Goal: Task Accomplishment & Management: Use online tool/utility

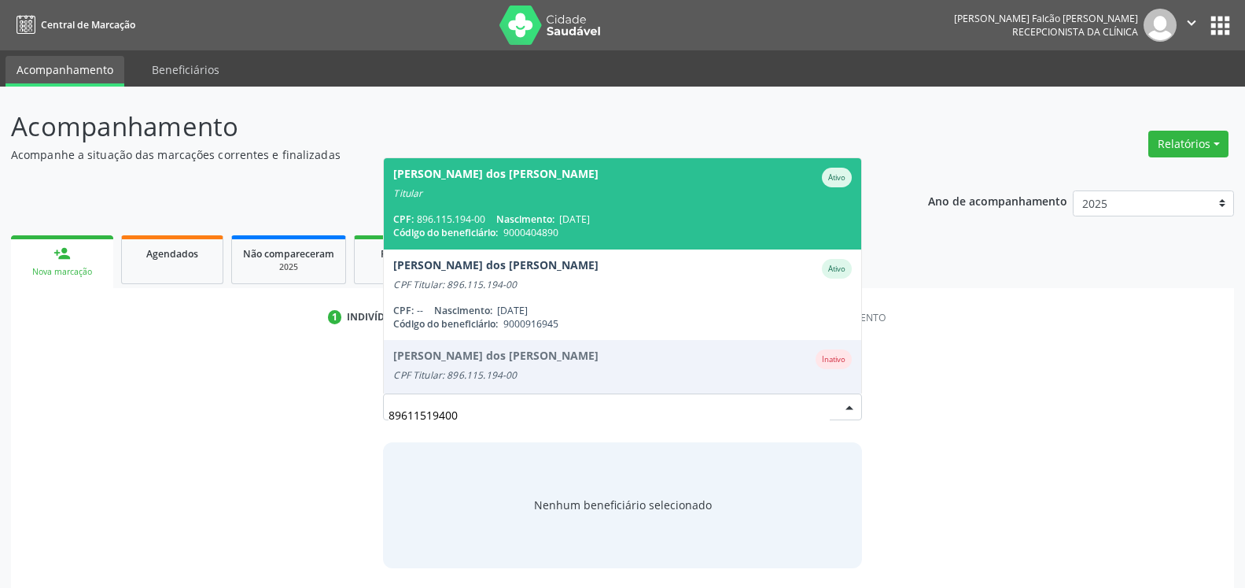
click at [494, 194] on div "Titular" at bounding box center [622, 193] width 458 height 13
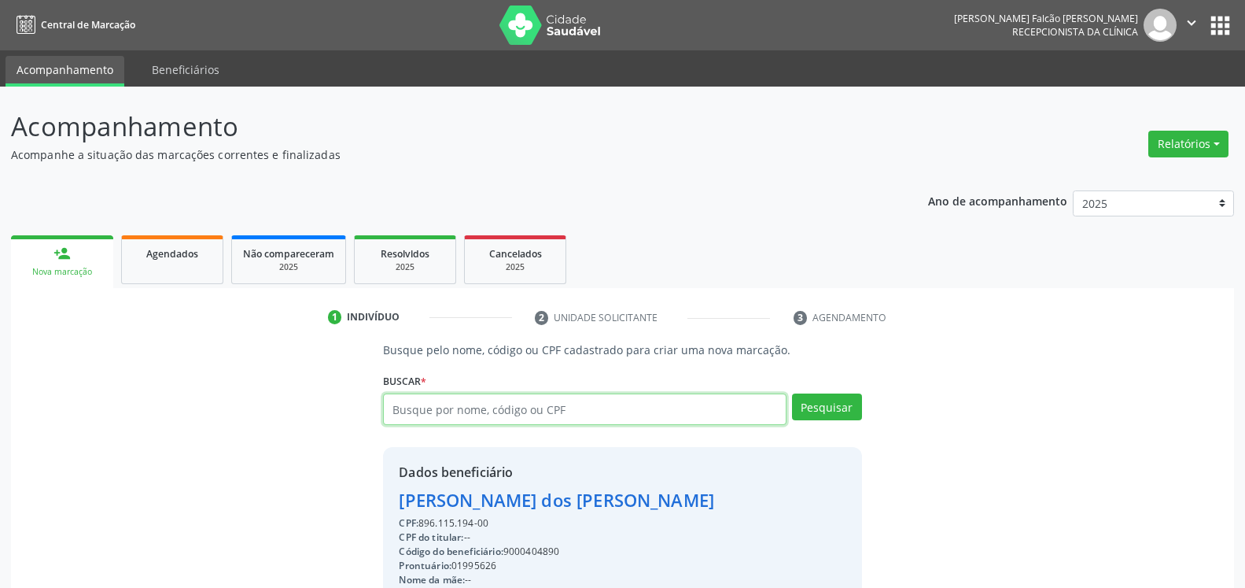
click at [574, 411] on input "text" at bounding box center [584, 408] width 403 height 31
type input "02991168904"
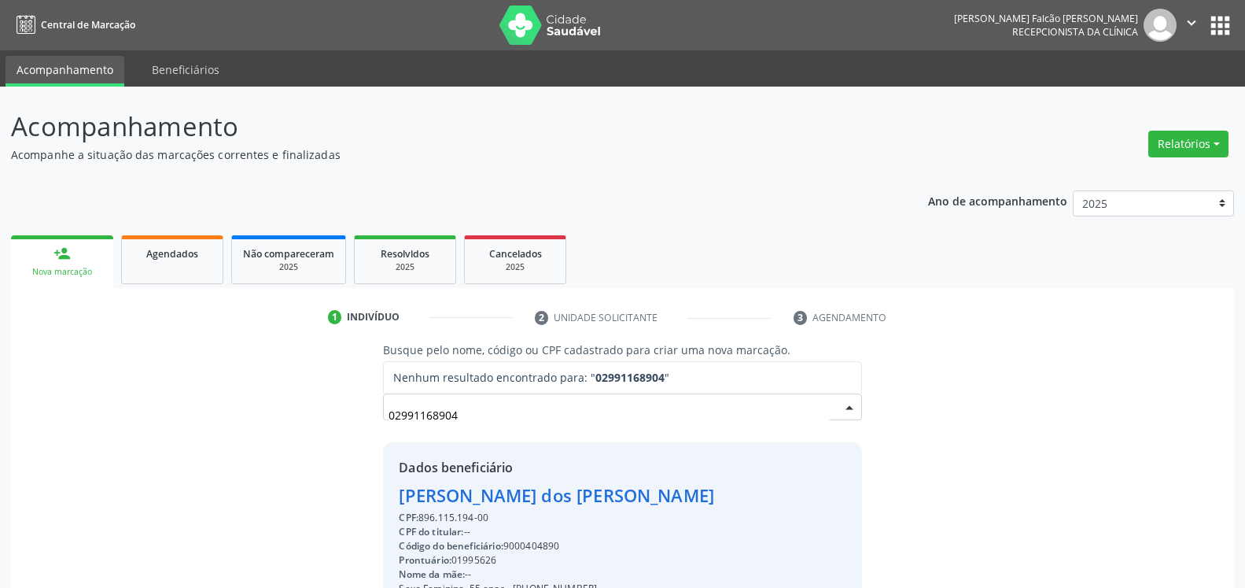
drag, startPoint x: 493, startPoint y: 420, endPoint x: 144, endPoint y: 428, distance: 349.4
click at [389, 428] on input "02991168904" at bounding box center [609, 414] width 441 height 31
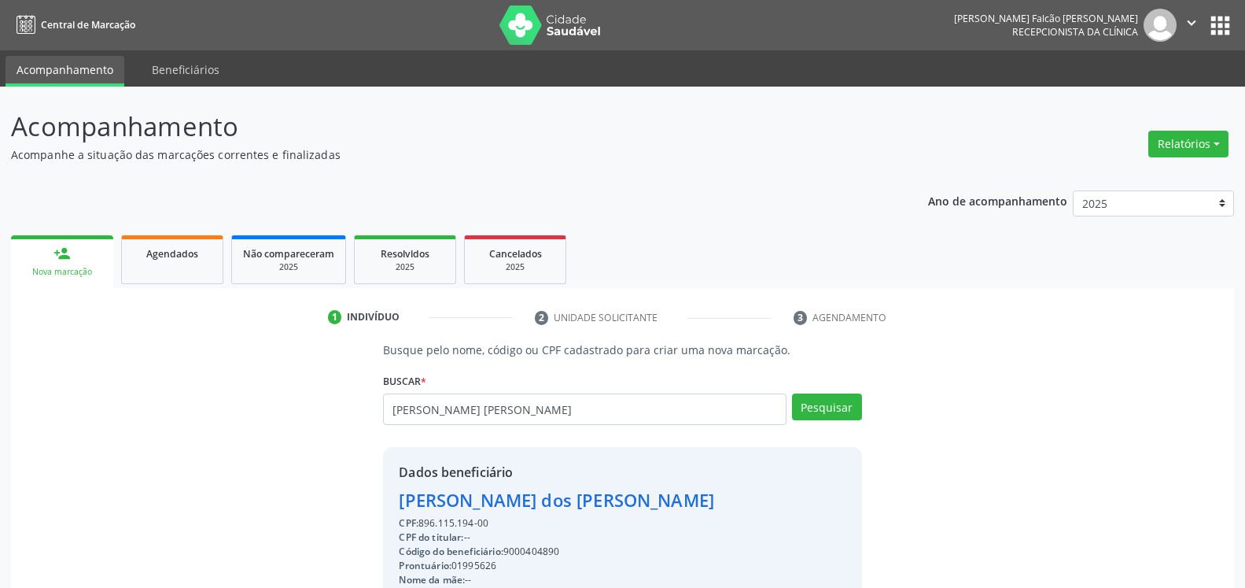
type input "[PERSON_NAME] [PERSON_NAME]"
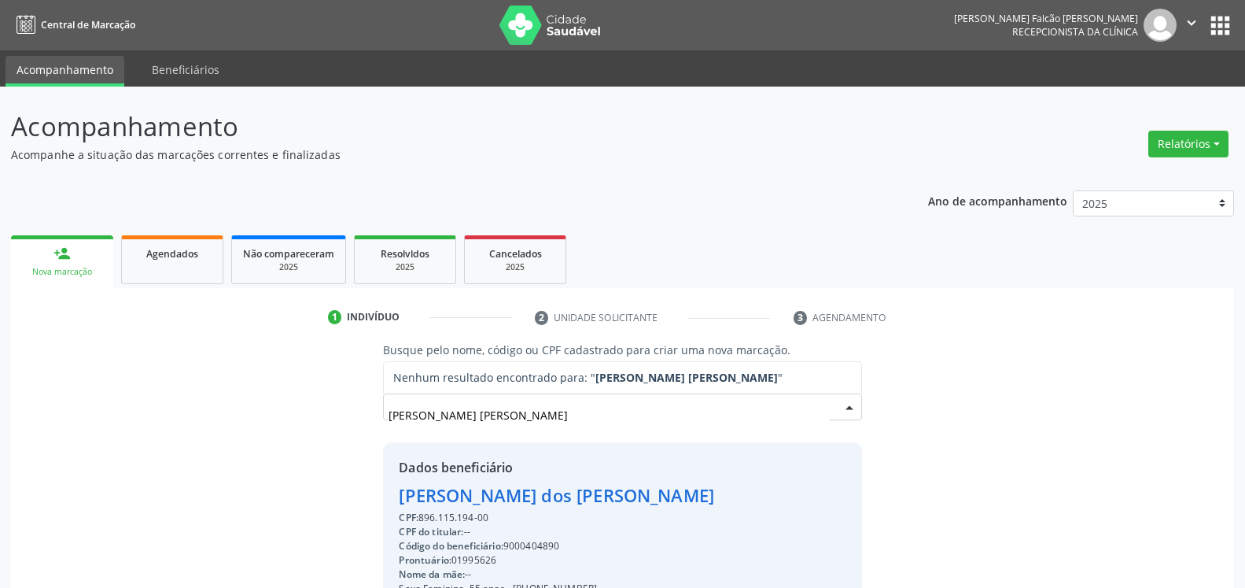
click at [399, 417] on input "[PERSON_NAME] [PERSON_NAME]" at bounding box center [609, 414] width 441 height 31
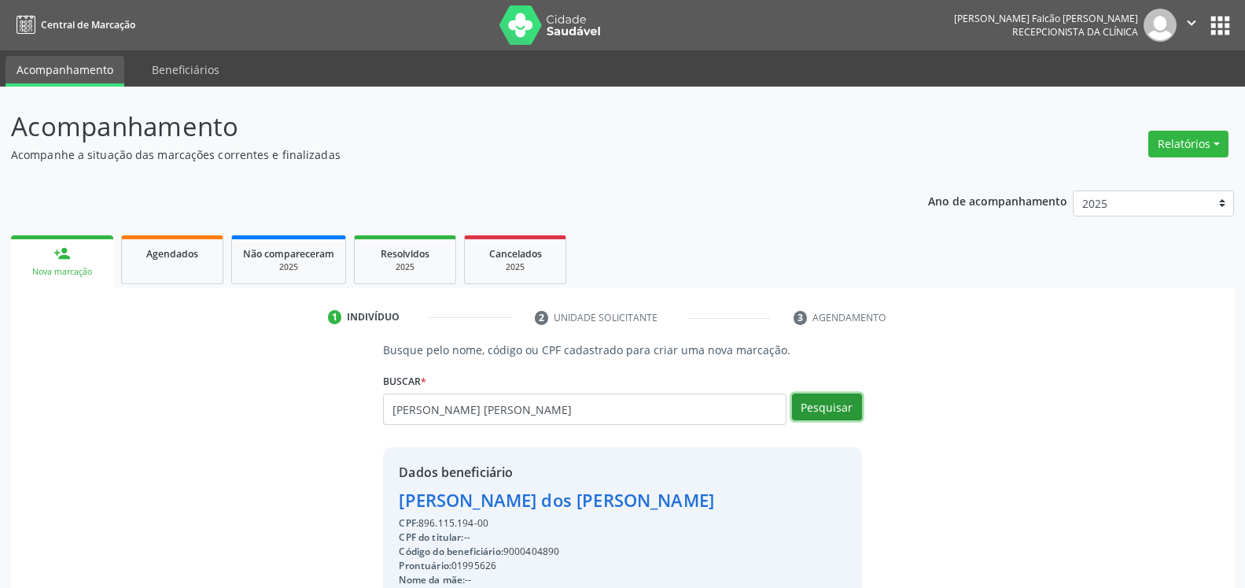
click at [835, 405] on button "Pesquisar" at bounding box center [827, 406] width 70 height 27
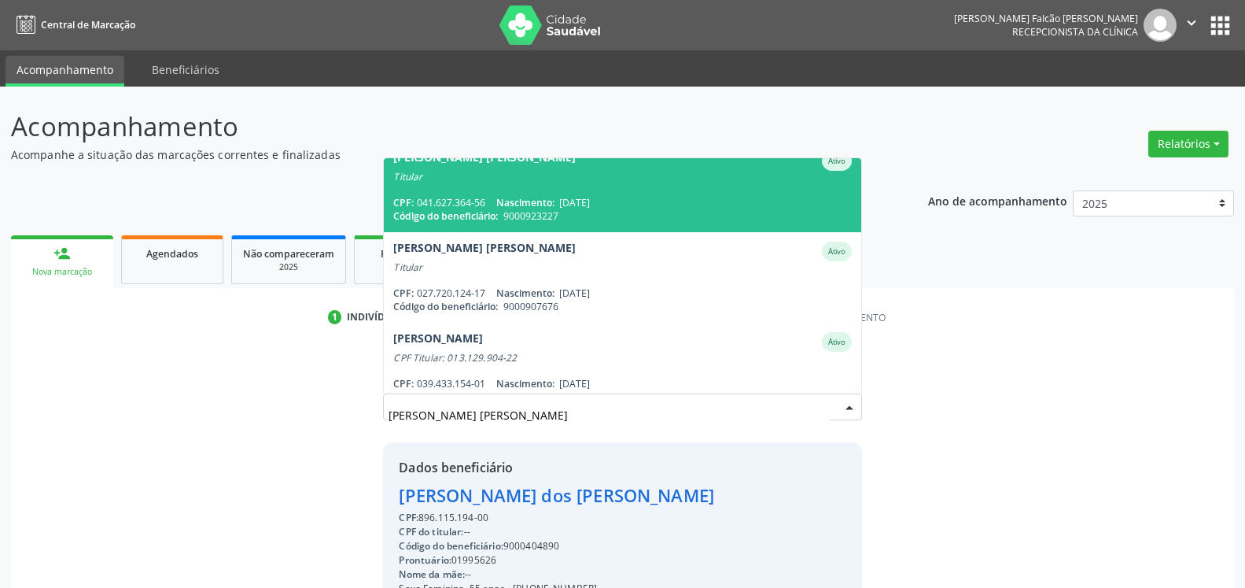
scroll to position [765, 0]
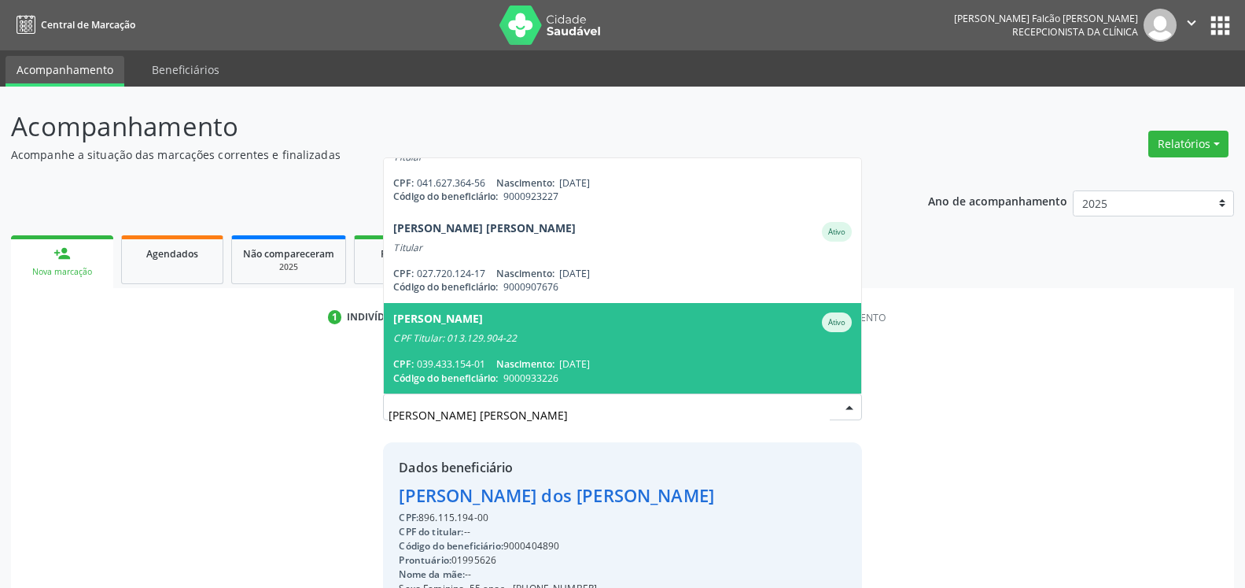
click at [491, 416] on input "[PERSON_NAME] [PERSON_NAME]" at bounding box center [609, 414] width 441 height 31
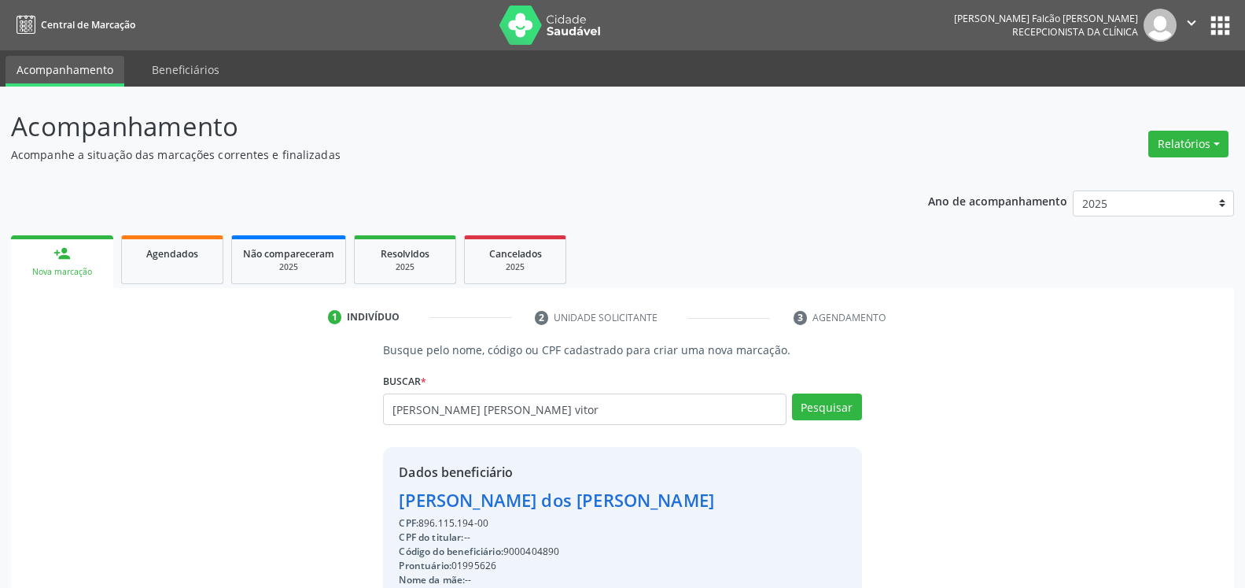
type input "[PERSON_NAME] [PERSON_NAME] vitor"
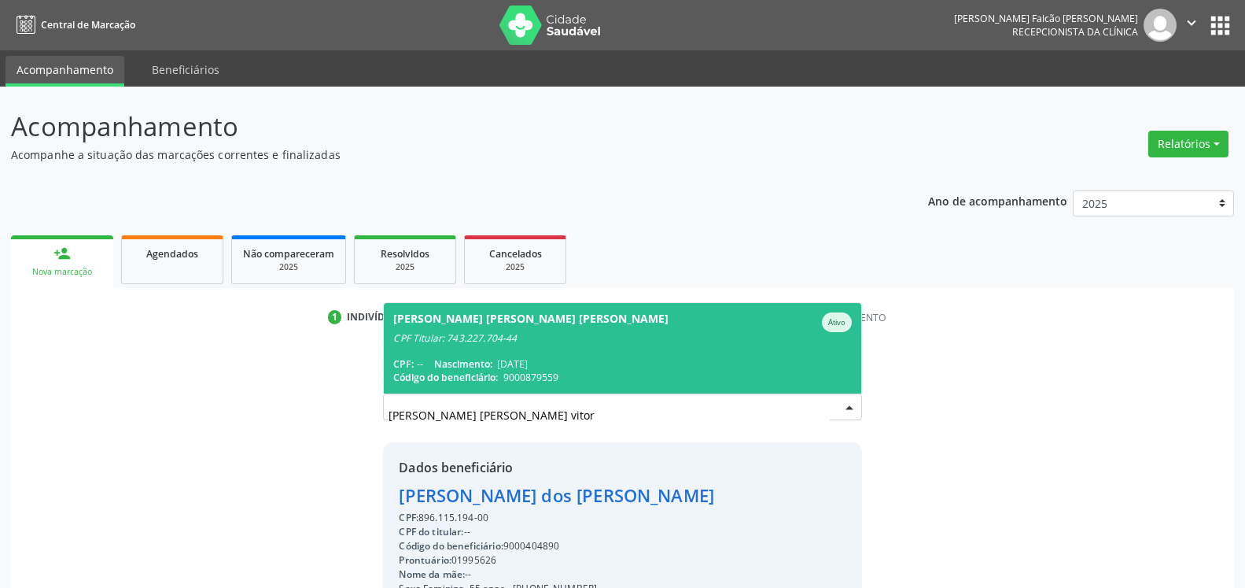
click at [489, 332] on div "CPF Titular: 743.227.704-44" at bounding box center [622, 338] width 458 height 13
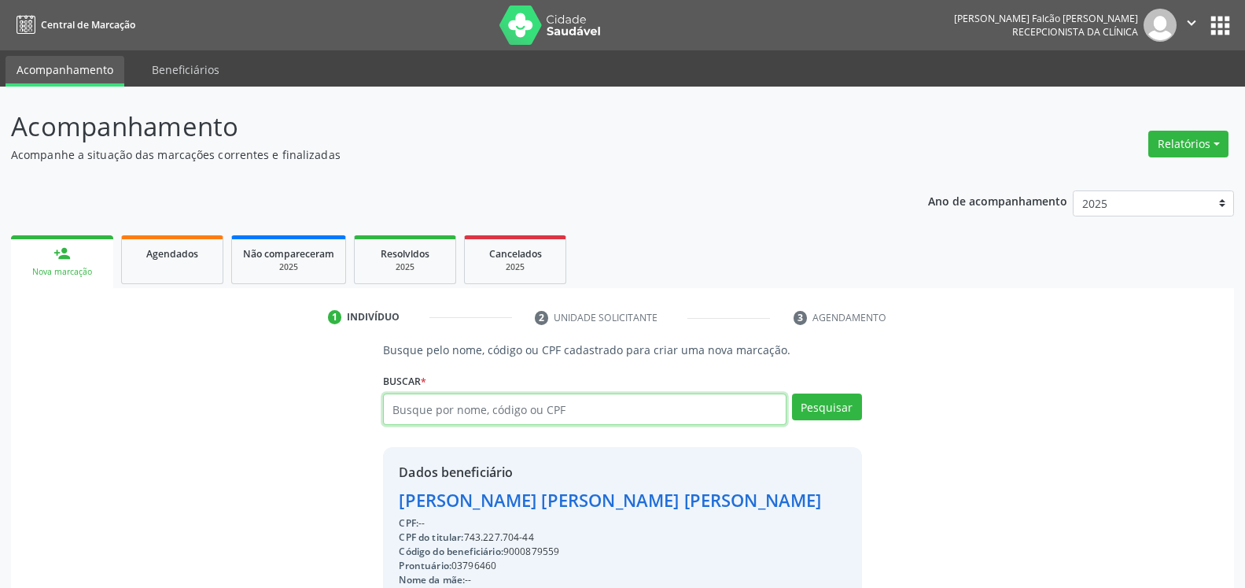
click at [547, 415] on input "text" at bounding box center [584, 408] width 403 height 31
type input "01354350498"
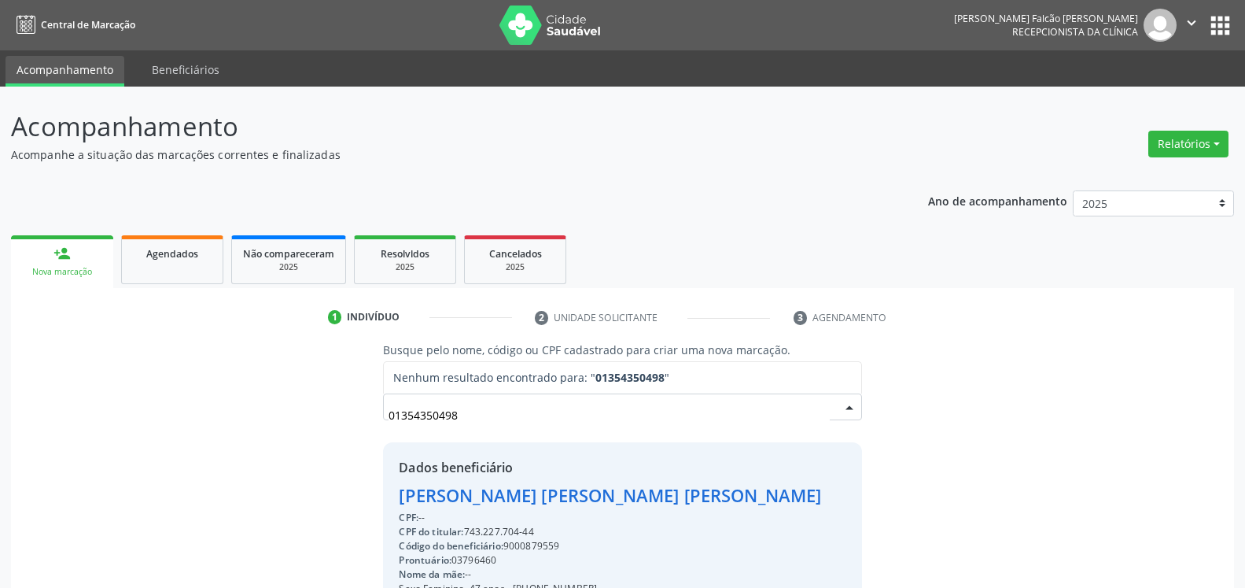
drag, startPoint x: 497, startPoint y: 415, endPoint x: 198, endPoint y: 430, distance: 299.3
click at [389, 426] on input "01354350498" at bounding box center [609, 414] width 441 height 31
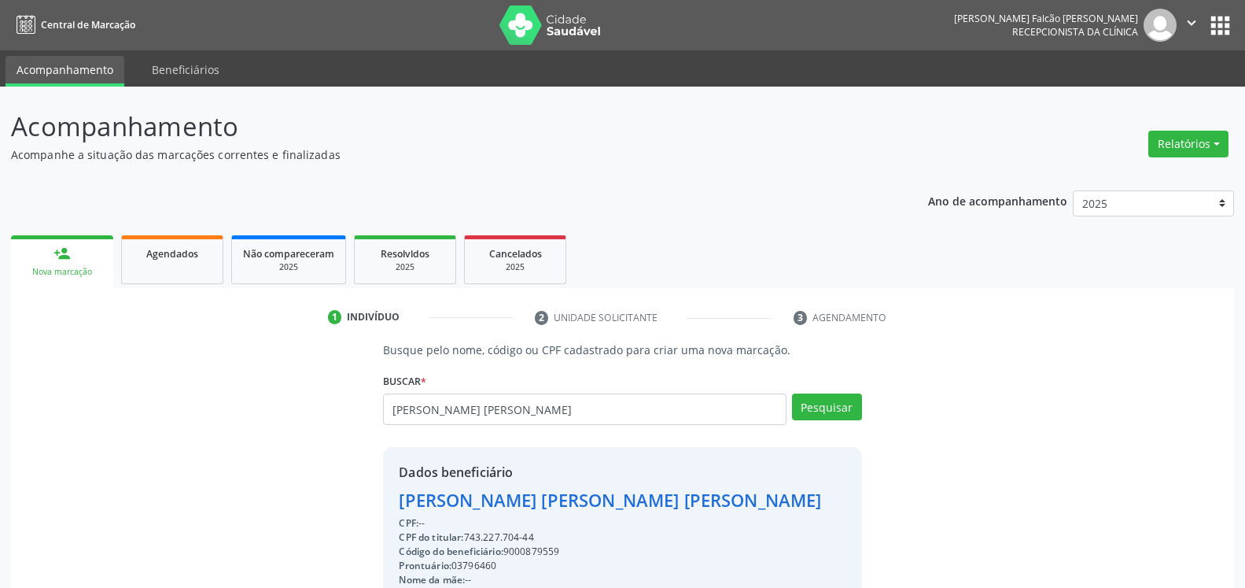
type input "[PERSON_NAME] [PERSON_NAME]"
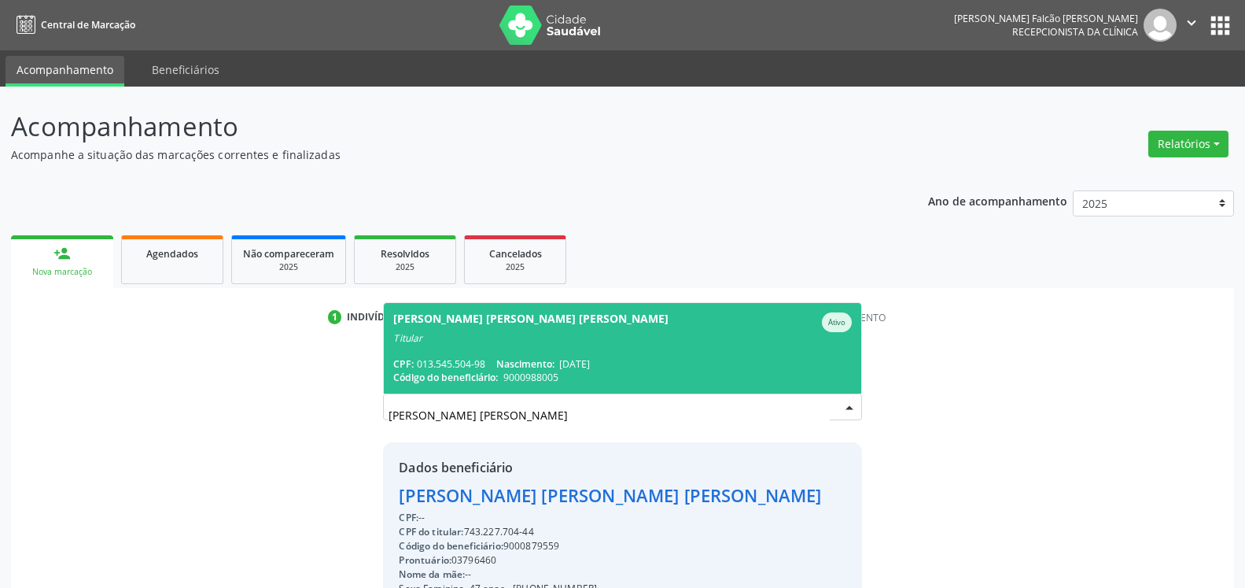
click at [643, 341] on div "Titular" at bounding box center [622, 338] width 458 height 13
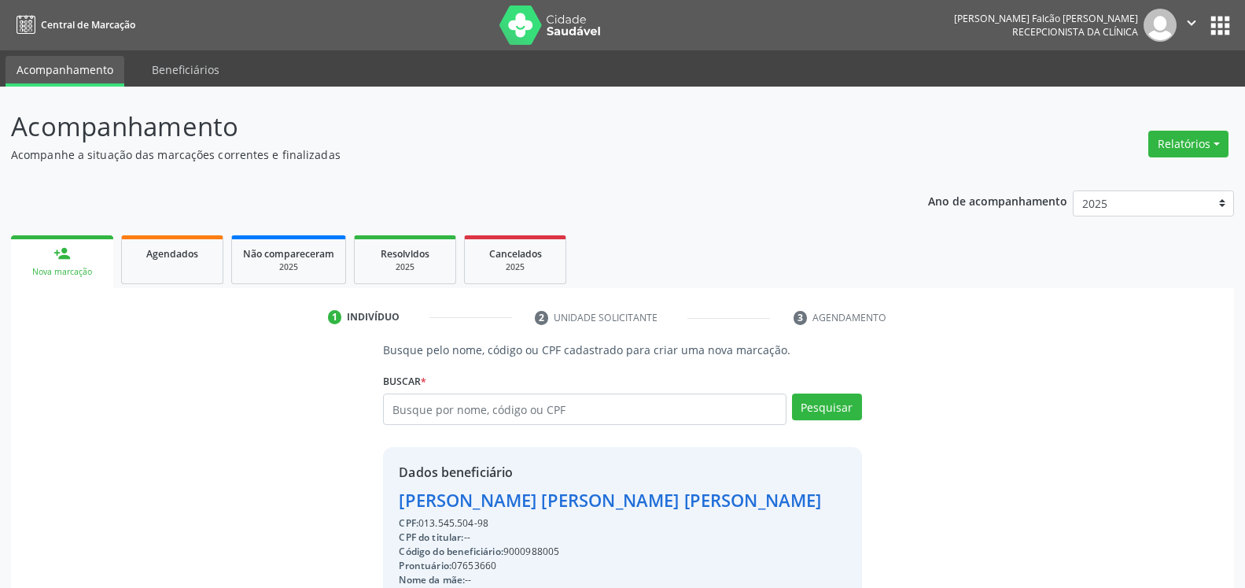
scroll to position [80, 0]
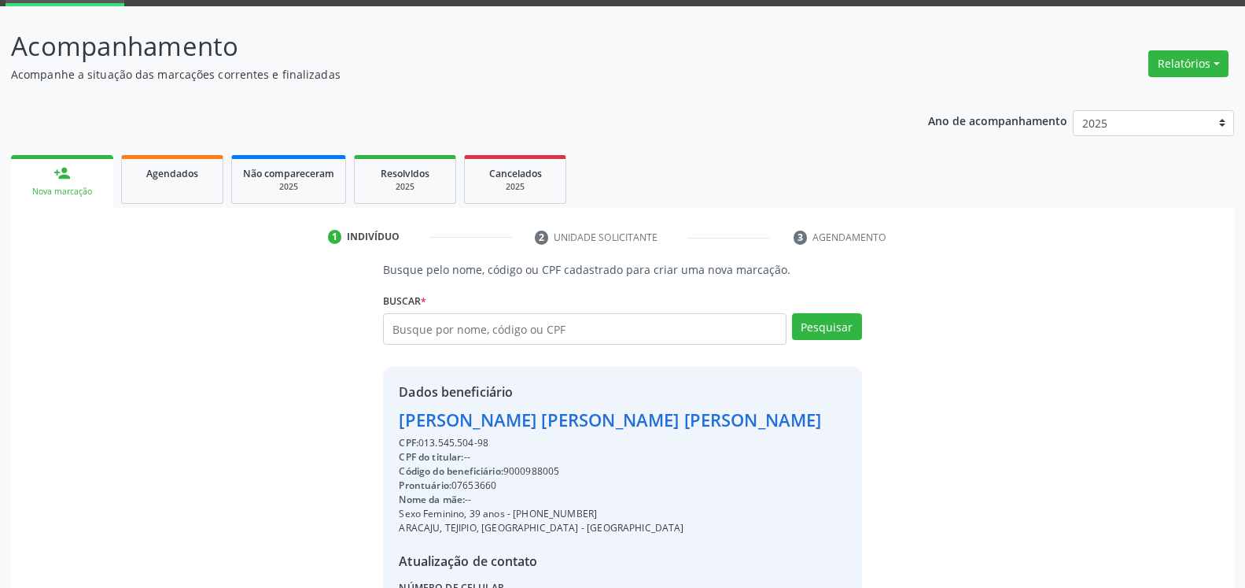
drag, startPoint x: 400, startPoint y: 423, endPoint x: 718, endPoint y: 420, distance: 317.1
click at [718, 420] on div "[PERSON_NAME] [PERSON_NAME] [PERSON_NAME]" at bounding box center [610, 420] width 422 height 26
copy div "[PERSON_NAME] [PERSON_NAME] [PERSON_NAME]"
click at [521, 332] on input "text" at bounding box center [584, 328] width 403 height 31
type input "08017670400"
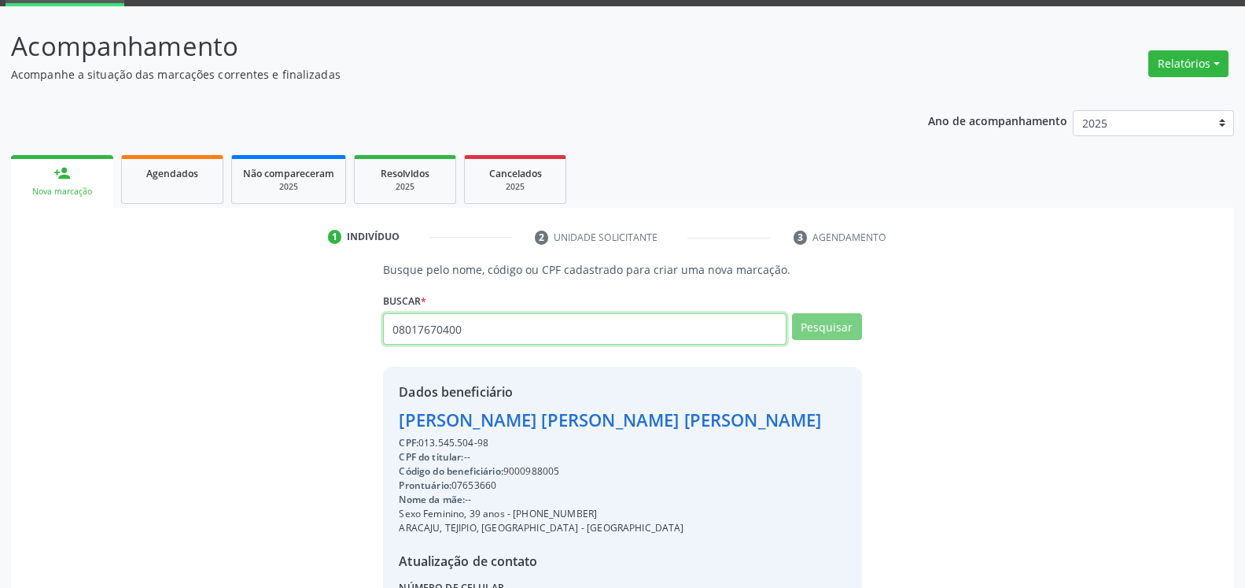
type input "08017670400"
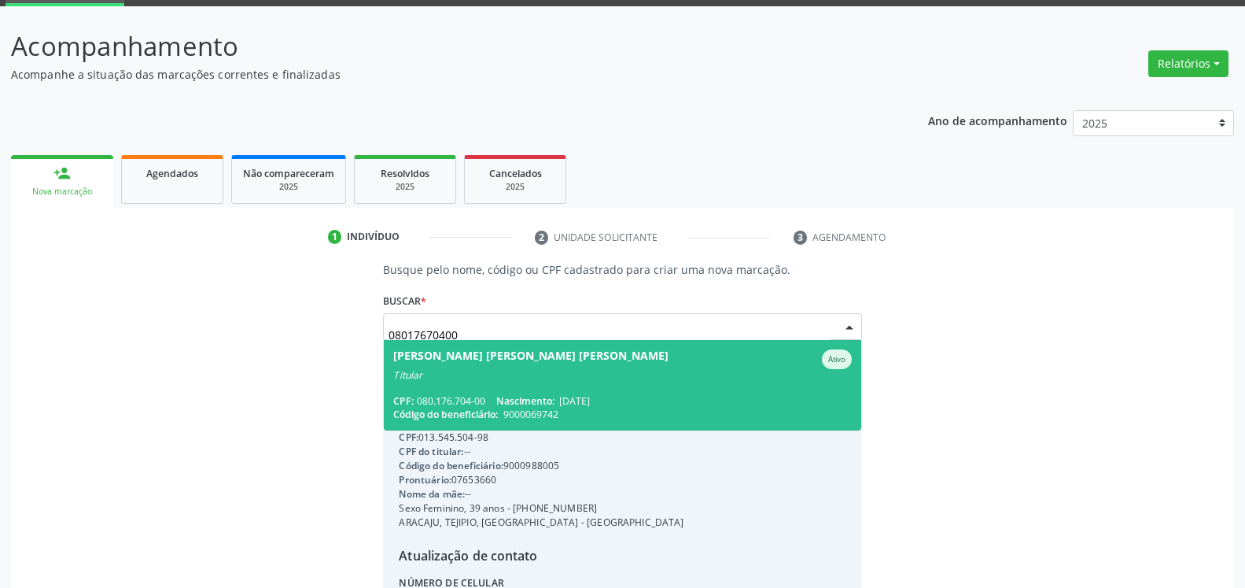
click at [498, 384] on span "[PERSON_NAME] [PERSON_NAME] [PERSON_NAME] Ativo Titular CPF: 080.176.704-00 Nas…" at bounding box center [622, 385] width 477 height 90
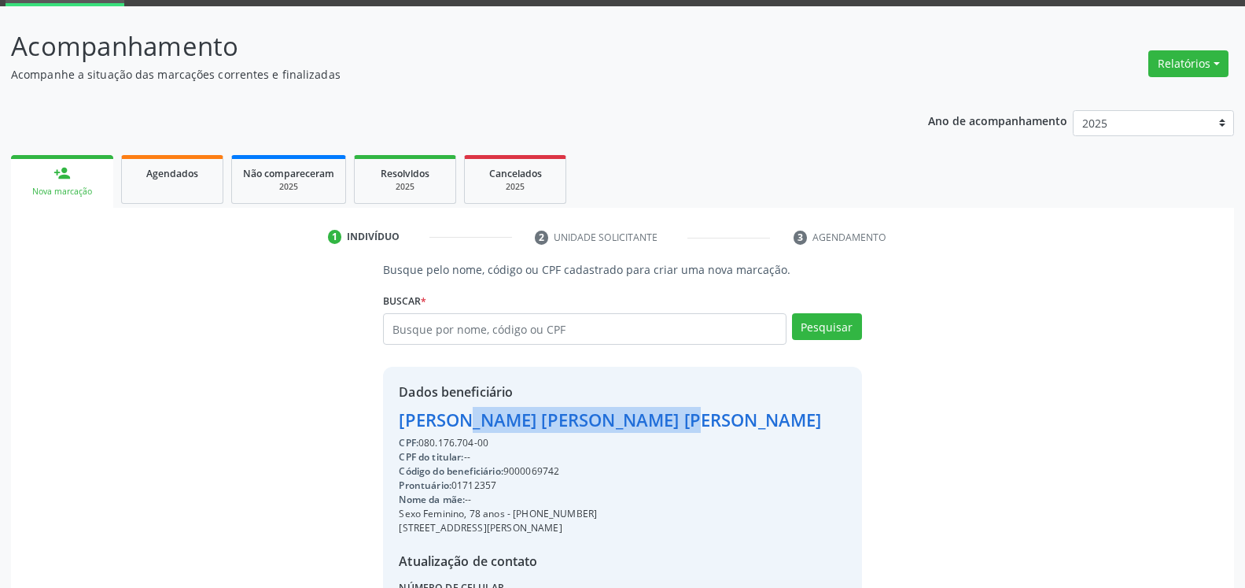
drag, startPoint x: 399, startPoint y: 416, endPoint x: 604, endPoint y: 424, distance: 205.5
click at [604, 424] on div "Dados beneficiário [PERSON_NAME] [PERSON_NAME] [PERSON_NAME] CPF: 080.176.704-0…" at bounding box center [622, 518] width 478 height 302
copy div "[PERSON_NAME] [PERSON_NAME] [PERSON_NAME]"
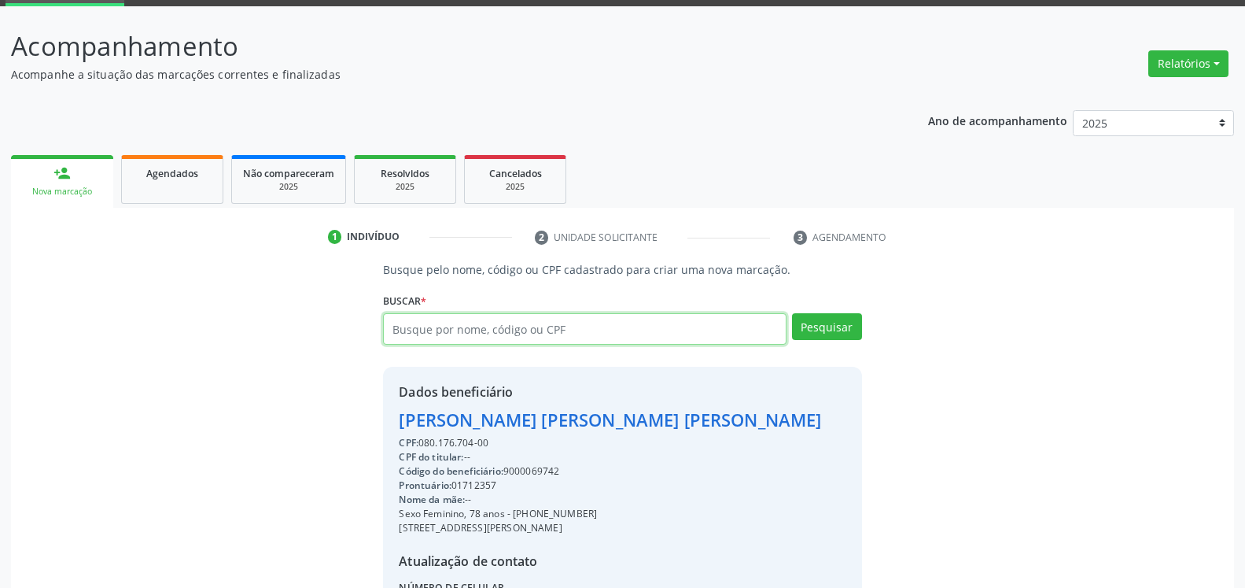
click at [436, 325] on input "text" at bounding box center [584, 328] width 403 height 31
type input "01354550498"
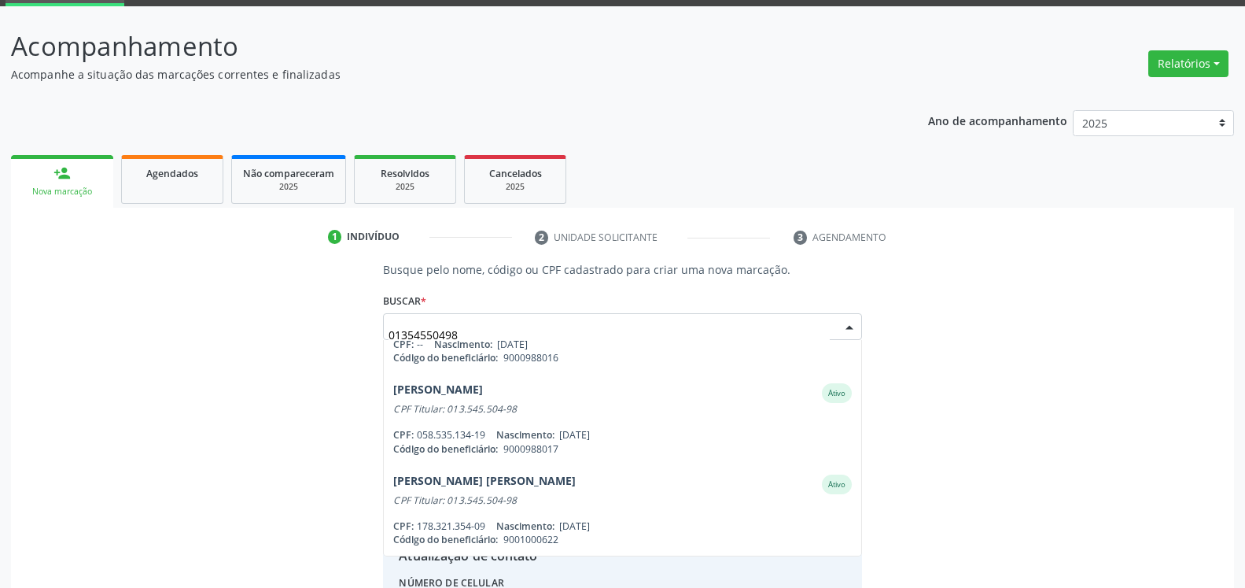
click at [678, 283] on span "[PERSON_NAME] [PERSON_NAME] [PERSON_NAME] Ativo Titular CPF: 013.545.504-98 Nas…" at bounding box center [622, 238] width 477 height 90
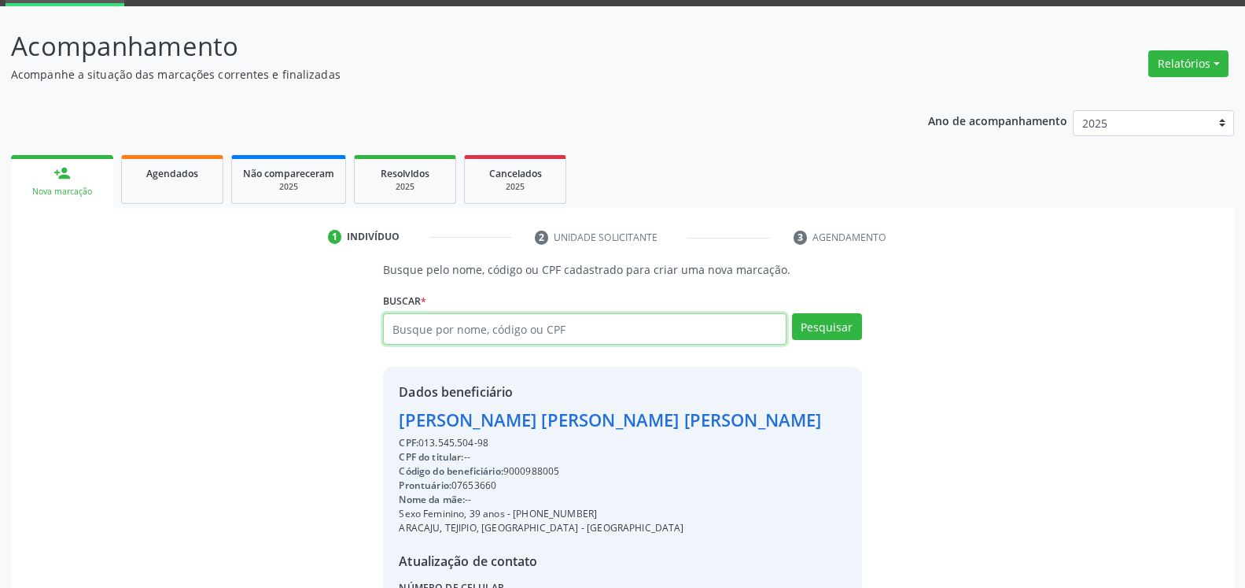
click at [555, 326] on input "text" at bounding box center [584, 328] width 403 height 31
type input "02785235444"
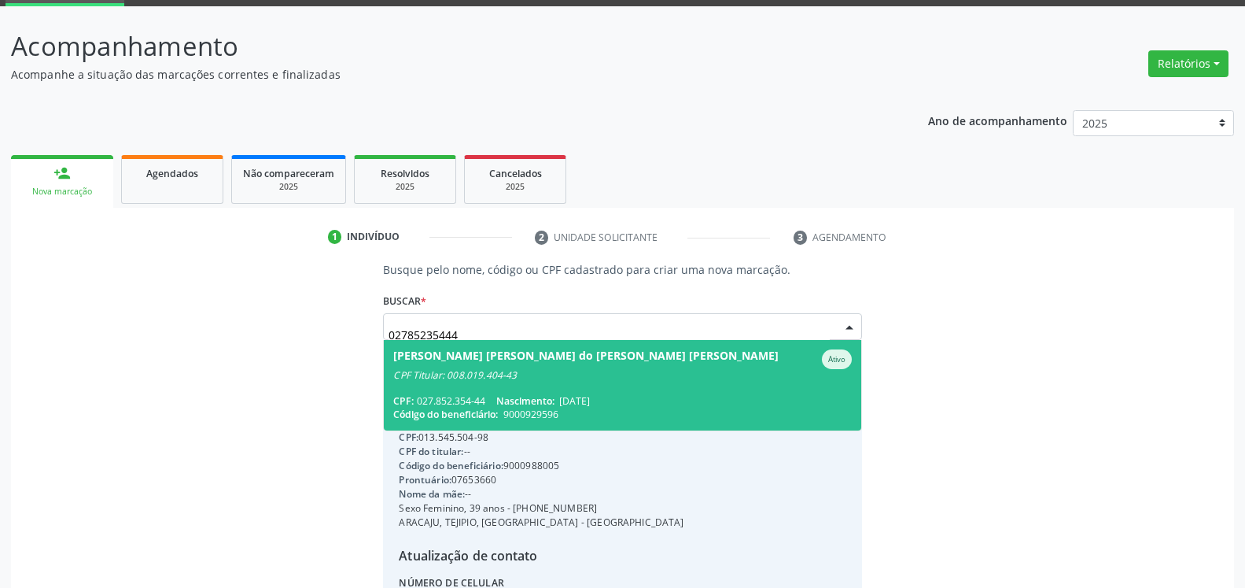
click at [609, 386] on span "[PERSON_NAME] [PERSON_NAME] do [PERSON_NAME] [PERSON_NAME] Cavalca Ativo CPF Ti…" at bounding box center [622, 385] width 477 height 90
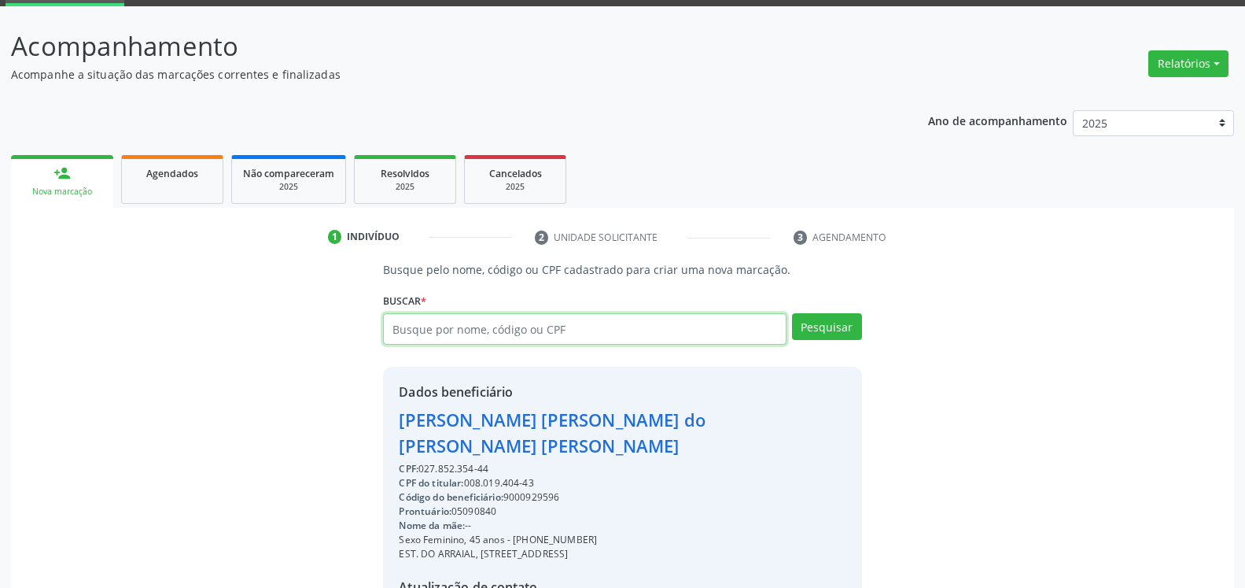
click at [530, 338] on input "text" at bounding box center [584, 328] width 403 height 31
type input "21254362487"
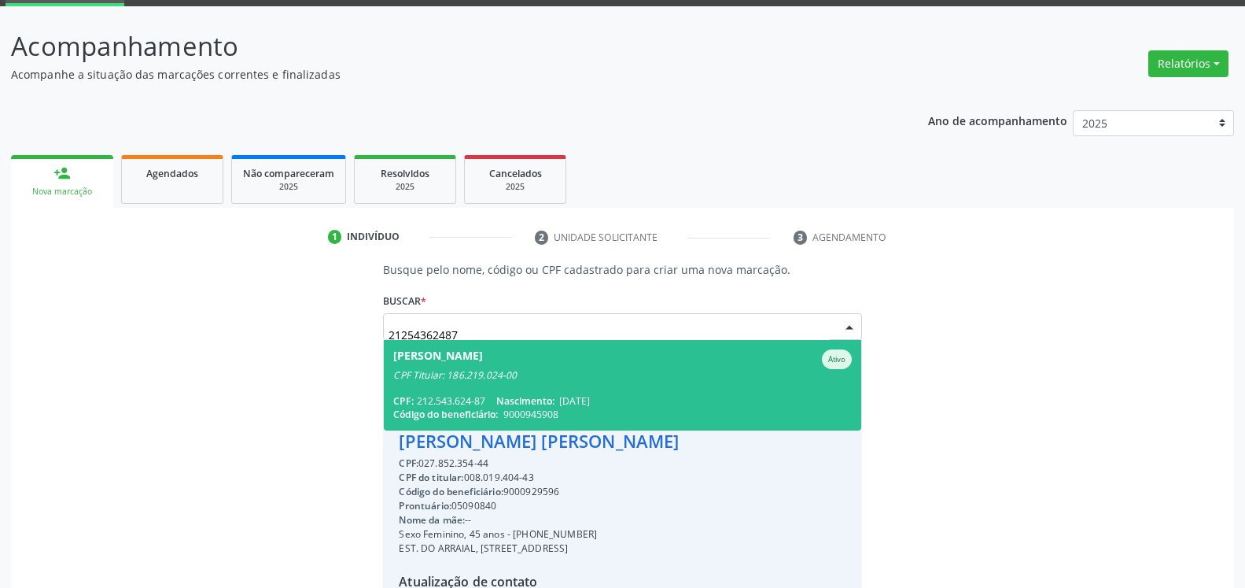
click at [590, 363] on div "[PERSON_NAME]" at bounding box center [622, 359] width 458 height 20
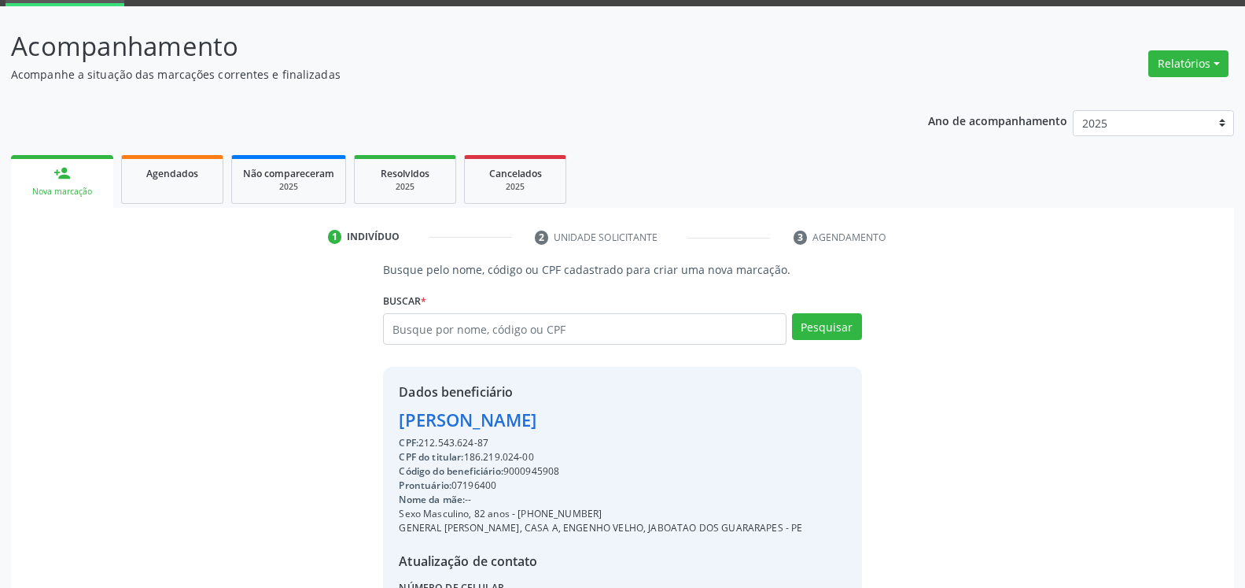
drag, startPoint x: 394, startPoint y: 424, endPoint x: 611, endPoint y: 419, distance: 216.4
click at [611, 419] on div "Dados beneficiário [PERSON_NAME] CPF: 212.543.624-87 CPF do titular: 186.219.02…" at bounding box center [622, 518] width 478 height 302
copy div "[PERSON_NAME]"
click at [586, 324] on input "text" at bounding box center [584, 328] width 403 height 31
type input "41520114400"
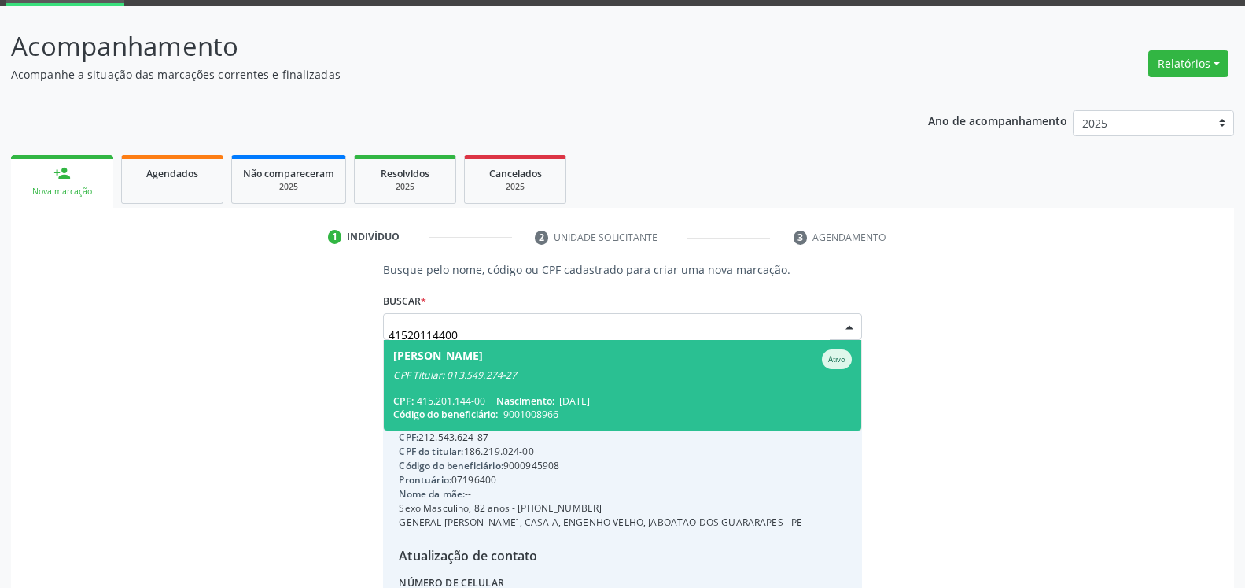
click at [640, 387] on span "[PERSON_NAME] CPF Titular: 013.549.274-27 CPF: 415.201.144-00 Nascimento: [DATE…" at bounding box center [622, 385] width 477 height 90
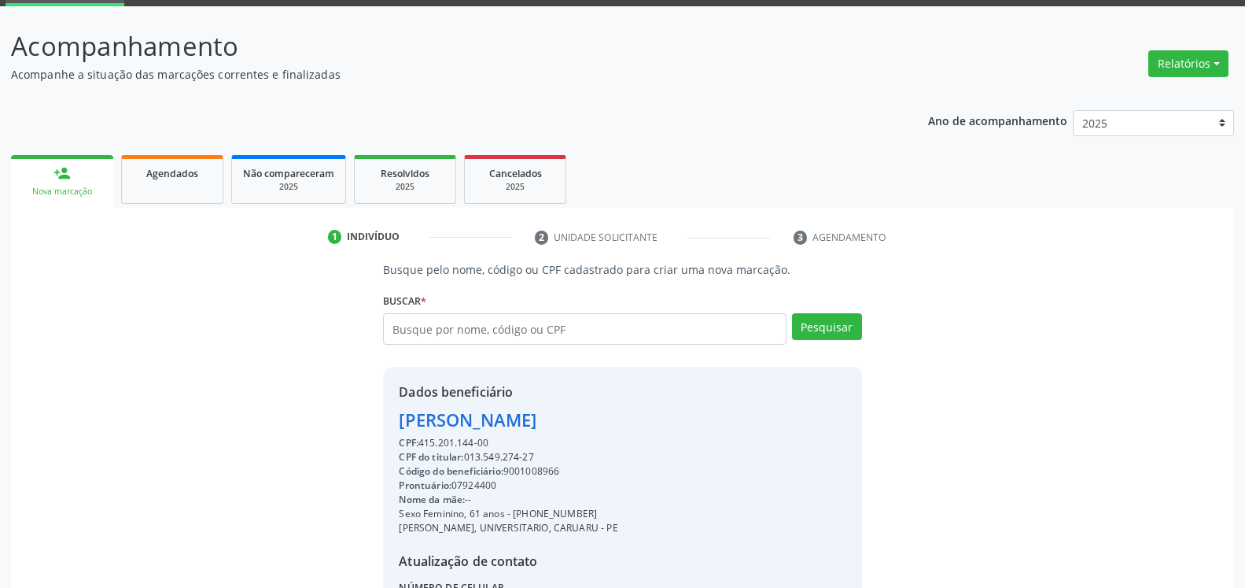
drag, startPoint x: 394, startPoint y: 419, endPoint x: 606, endPoint y: 426, distance: 211.7
click at [606, 426] on div "Dados beneficiário [PERSON_NAME] CPF: 415.201.144-00 CPF do titular: 013.549.27…" at bounding box center [622, 518] width 478 height 302
copy div "[PERSON_NAME]"
click at [540, 323] on input "text" at bounding box center [584, 328] width 403 height 31
type input "26864231453"
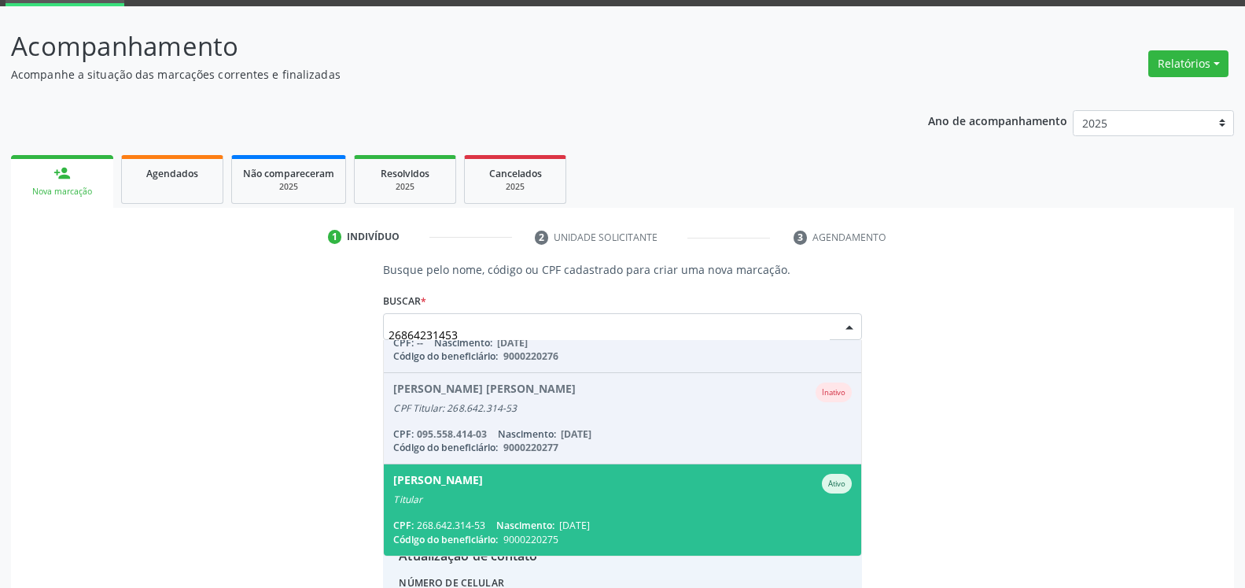
click at [616, 493] on div "[PERSON_NAME] Ativo" at bounding box center [622, 484] width 458 height 20
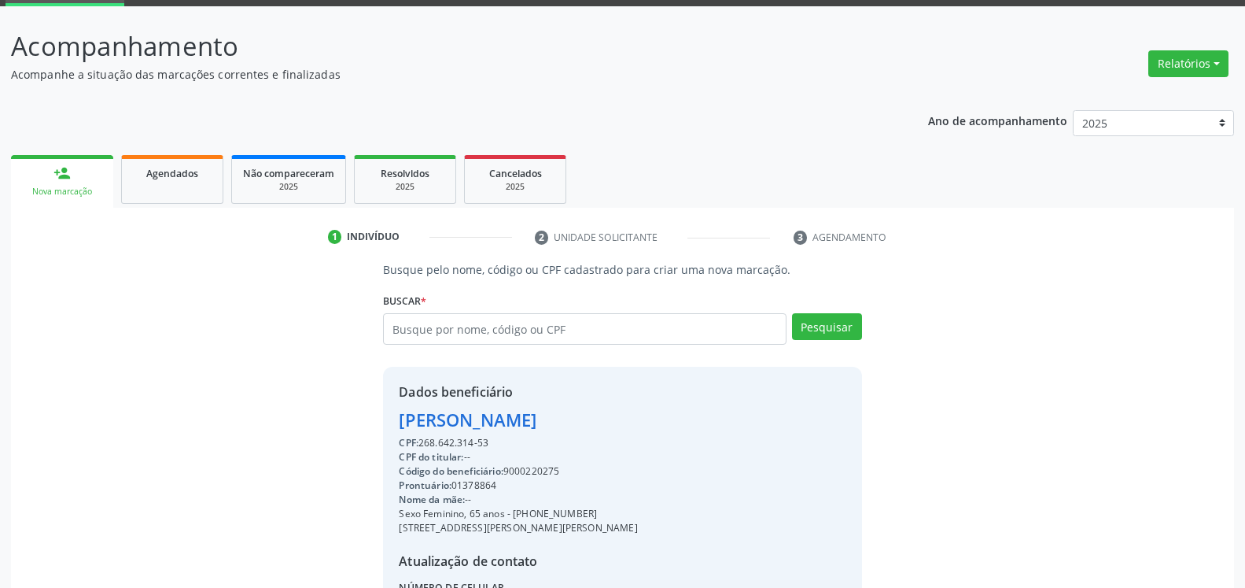
drag, startPoint x: 396, startPoint y: 422, endPoint x: 606, endPoint y: 425, distance: 210.1
click at [606, 425] on div "Dados beneficiário [PERSON_NAME] CPF: 268.642.314-53 CPF do titular: -- Código …" at bounding box center [622, 518] width 478 height 302
copy div "[PERSON_NAME]"
click at [520, 328] on input "text" at bounding box center [584, 328] width 403 height 31
type input "15567403445"
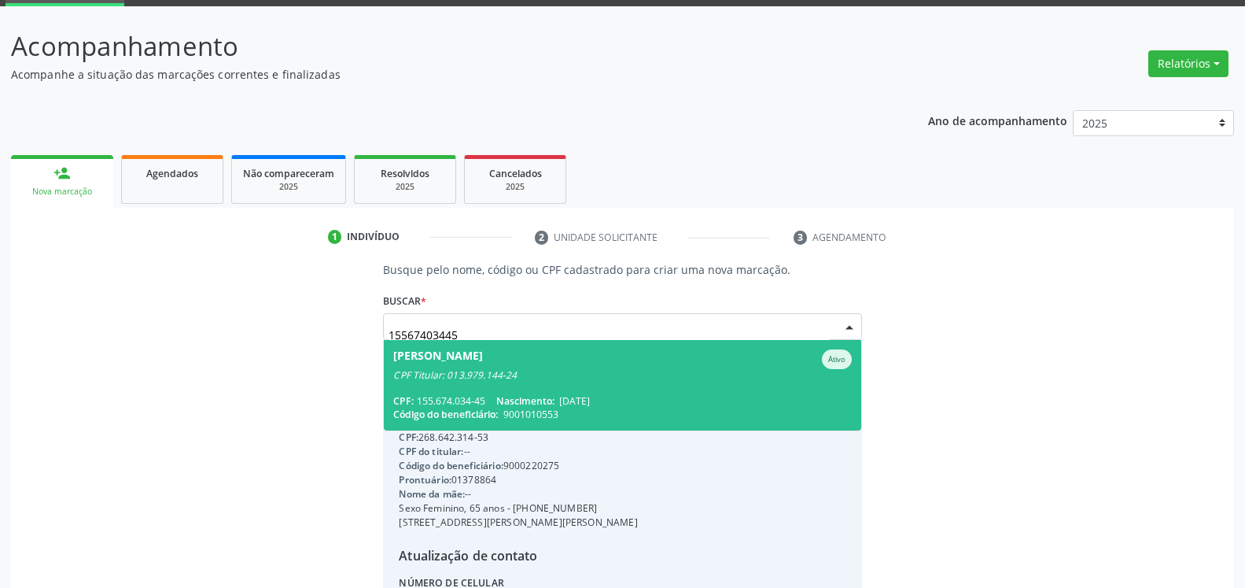
click at [522, 389] on span "[PERSON_NAME] CPF Titular: 013.979.144-24 CPF: 155.674.034-45 Nascimento: [DATE…" at bounding box center [622, 385] width 477 height 90
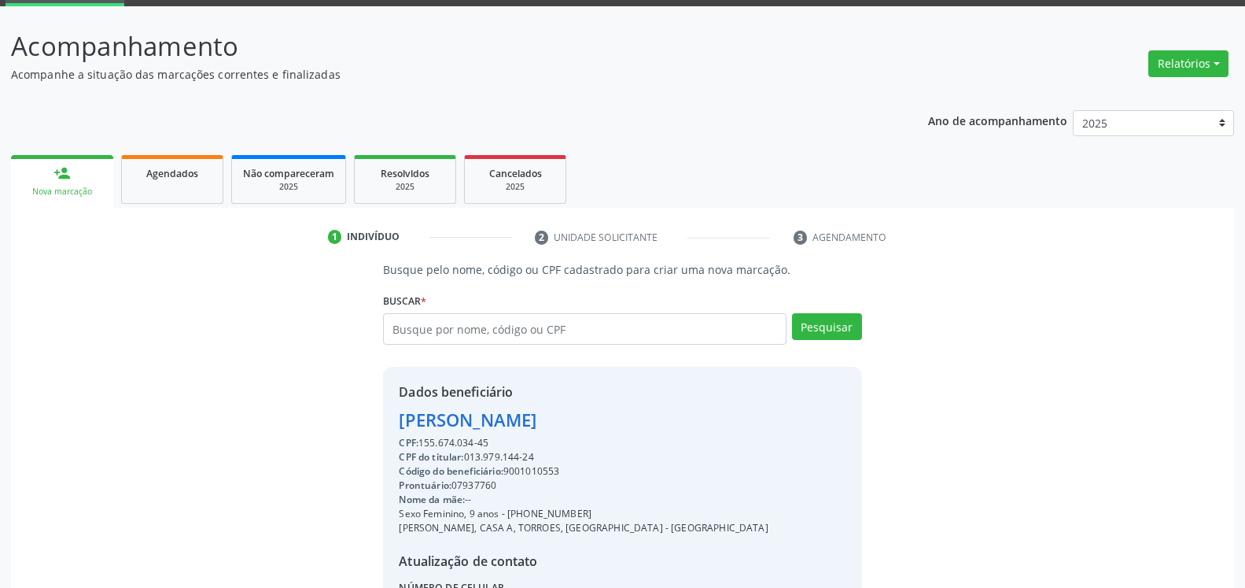
drag, startPoint x: 399, startPoint y: 419, endPoint x: 611, endPoint y: 415, distance: 212.5
click at [611, 415] on div "Dados beneficiário [PERSON_NAME] CPF: 155.674.034-45 CPF do titular: 013.979.14…" at bounding box center [622, 518] width 478 height 302
copy div "[PERSON_NAME]"
click at [532, 321] on input "text" at bounding box center [584, 328] width 403 height 31
type input "41520114400"
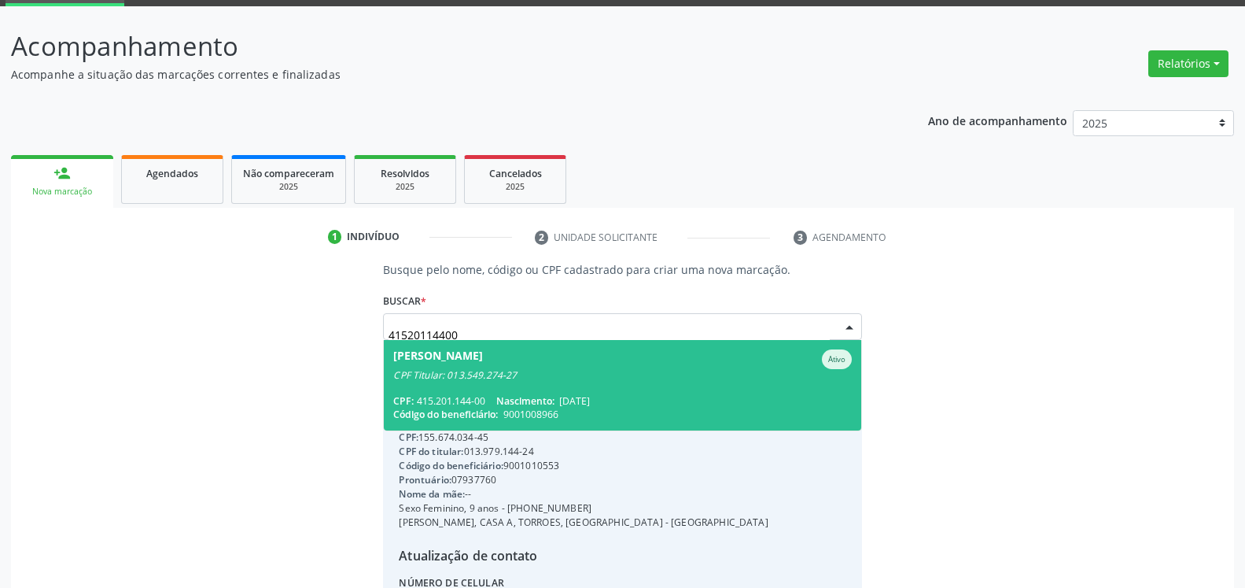
click at [592, 393] on span "[PERSON_NAME] CPF Titular: 013.549.274-27 CPF: 415.201.144-00 Nascimento: [DATE…" at bounding box center [622, 385] width 477 height 90
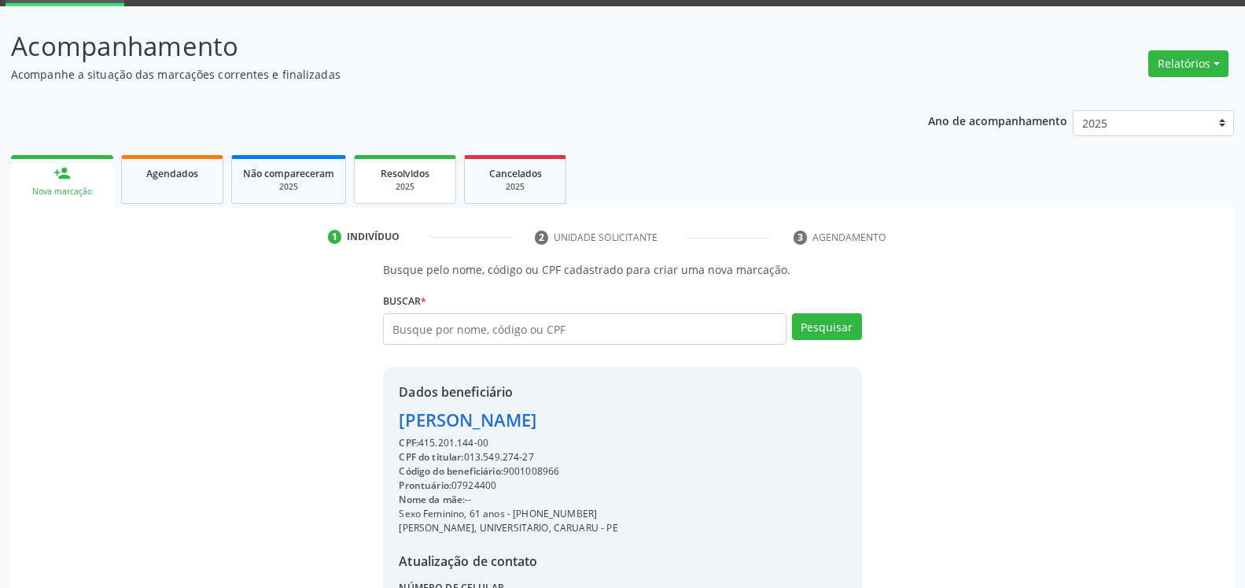
click at [411, 175] on span "Resolvidos" at bounding box center [405, 173] width 49 height 13
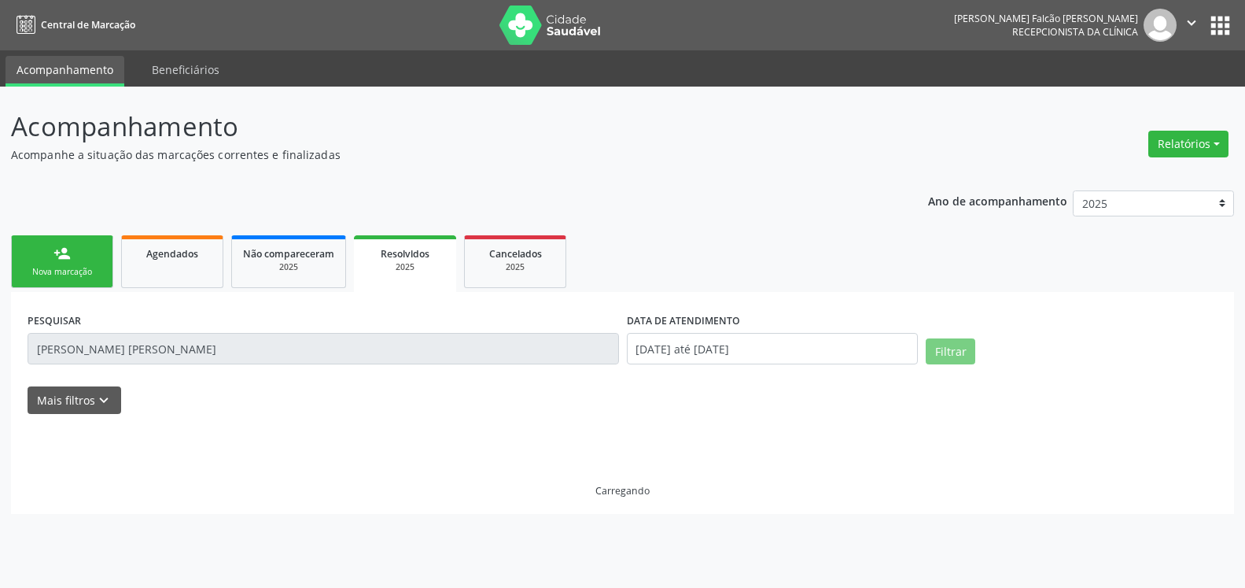
scroll to position [0, 0]
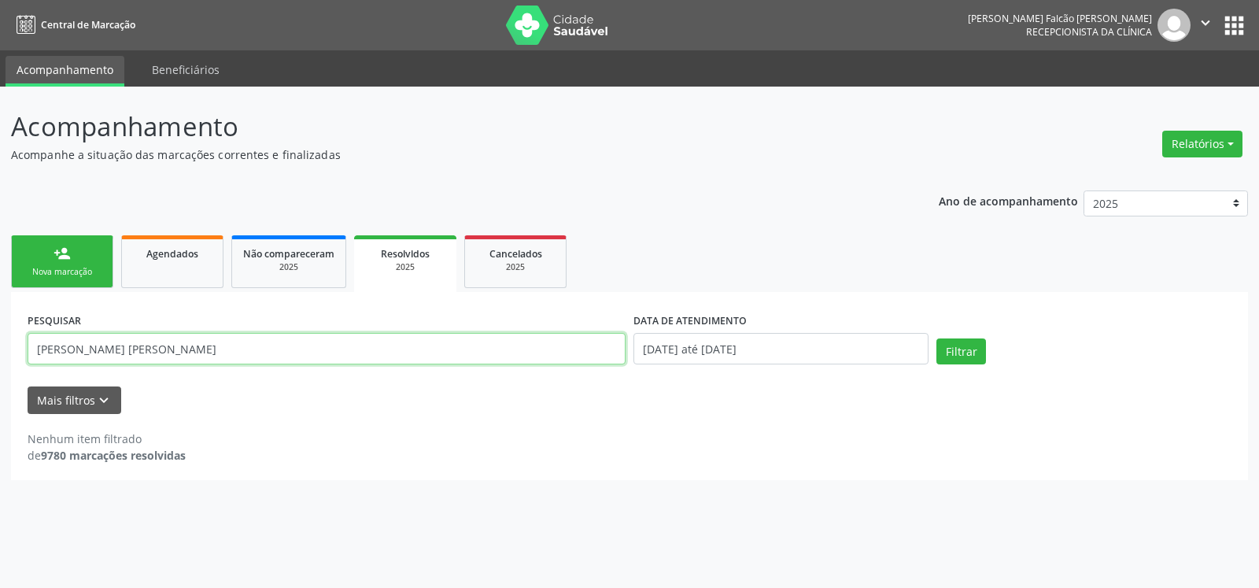
drag, startPoint x: 239, startPoint y: 351, endPoint x: 0, endPoint y: 360, distance: 239.4
click at [28, 360] on input "[PERSON_NAME] [PERSON_NAME]" at bounding box center [327, 348] width 598 height 31
click at [936, 338] on button "Filtrar" at bounding box center [961, 351] width 50 height 27
drag, startPoint x: 269, startPoint y: 349, endPoint x: 0, endPoint y: 376, distance: 270.5
click at [28, 364] on input "[PERSON_NAME]" at bounding box center [327, 348] width 598 height 31
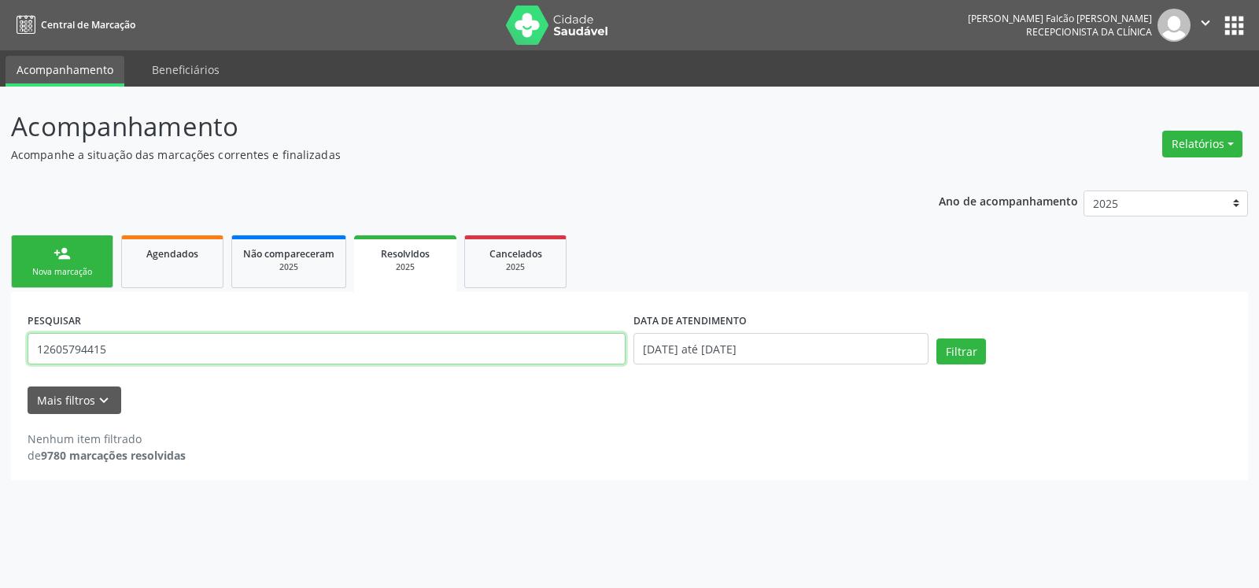
type input "12605794415"
click at [936, 338] on button "Filtrar" at bounding box center [961, 351] width 50 height 27
click at [294, 266] on div "2025" at bounding box center [288, 267] width 91 height 12
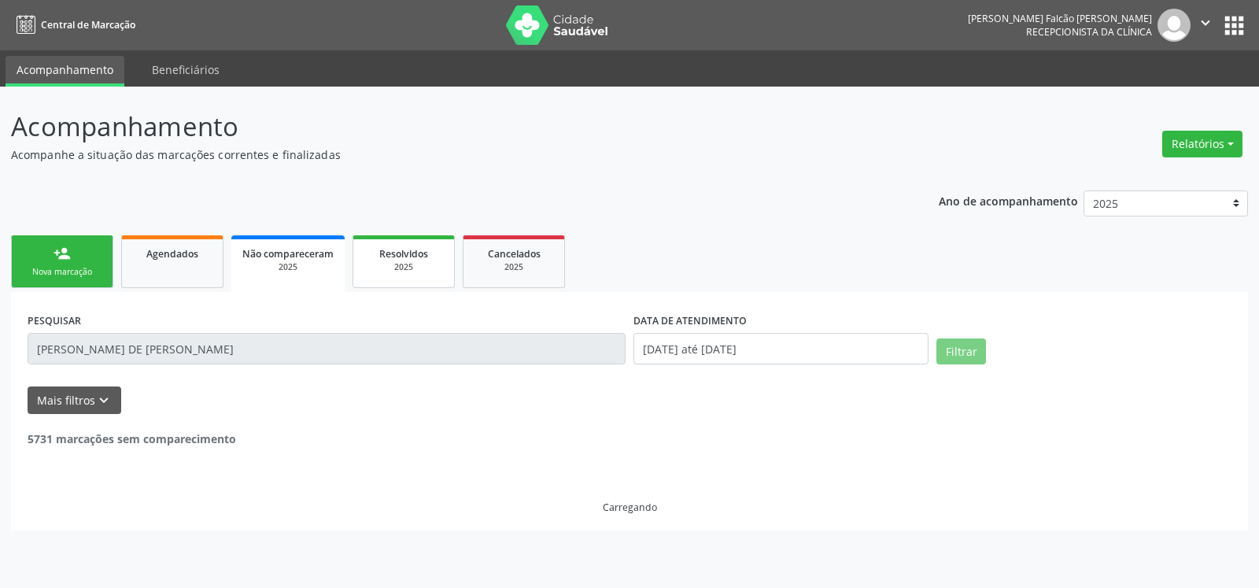
click at [426, 261] on div "2025" at bounding box center [403, 267] width 79 height 12
click at [510, 267] on div "2025" at bounding box center [515, 267] width 79 height 12
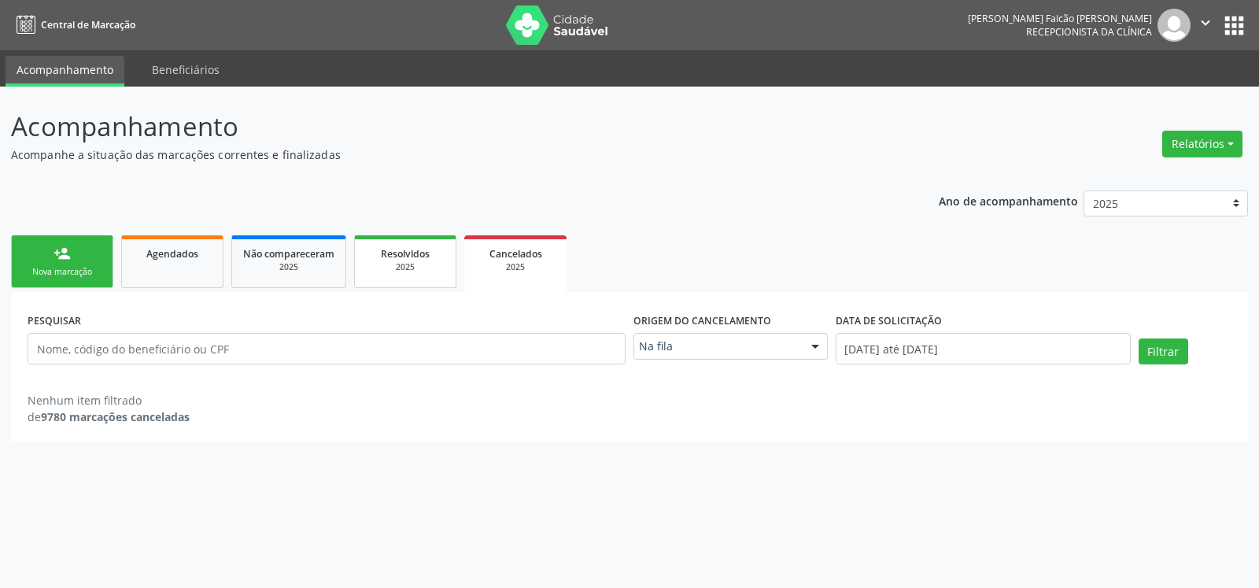
click at [442, 253] on div "Resolvidos" at bounding box center [405, 253] width 79 height 17
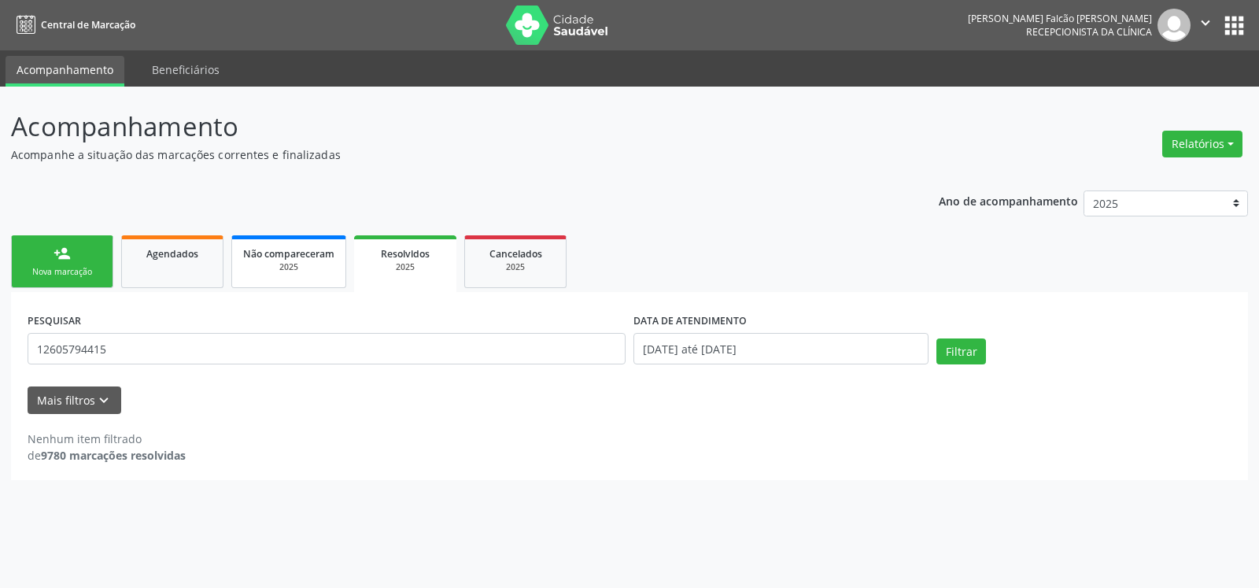
click at [301, 265] on div "2025" at bounding box center [288, 267] width 91 height 12
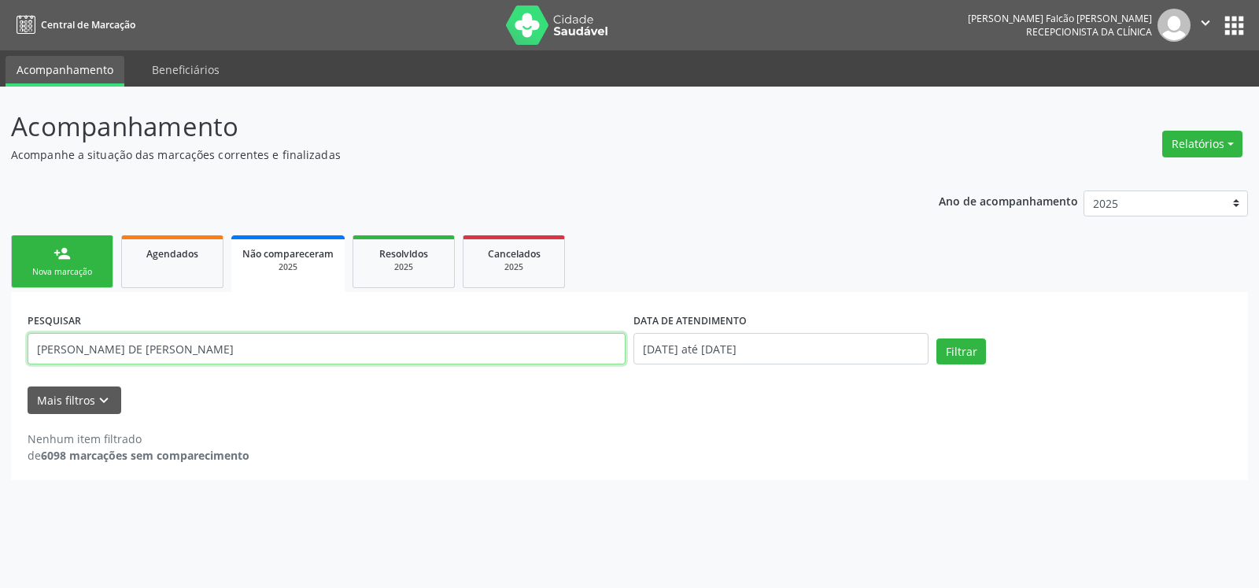
drag, startPoint x: 286, startPoint y: 350, endPoint x: 0, endPoint y: 360, distance: 285.7
click at [28, 360] on input "[PERSON_NAME] DE [PERSON_NAME]" at bounding box center [327, 348] width 598 height 31
paste input "12605794415"
type input "12605794415"
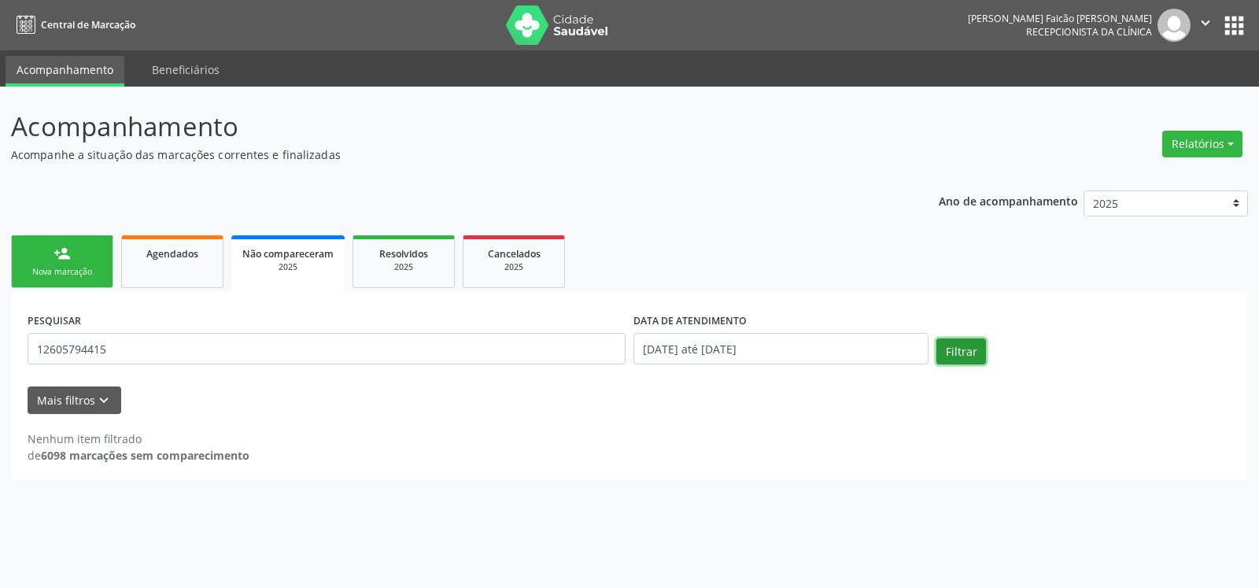
click at [957, 355] on button "Filtrar" at bounding box center [961, 351] width 50 height 27
click at [1240, 204] on select "2025 2024 2023 2022 2021" at bounding box center [1165, 203] width 164 height 27
select select "2024"
click option "2024" at bounding box center [0, 0] width 0 height 0
click at [962, 359] on button "Filtrar" at bounding box center [961, 351] width 50 height 27
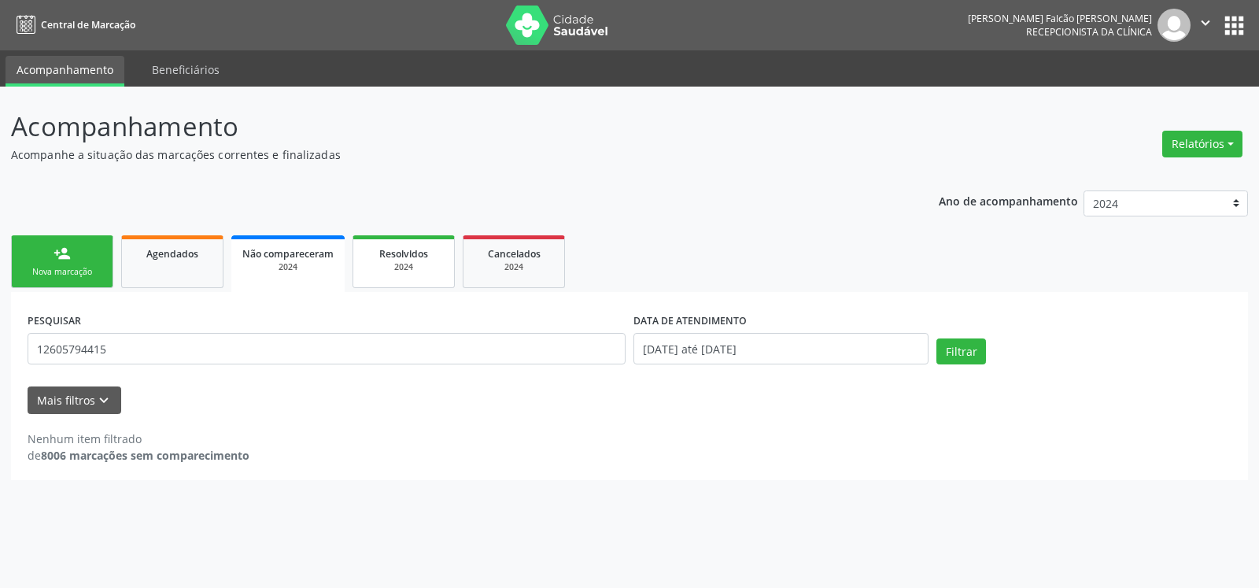
click at [420, 251] on span "Resolvidos" at bounding box center [403, 253] width 49 height 13
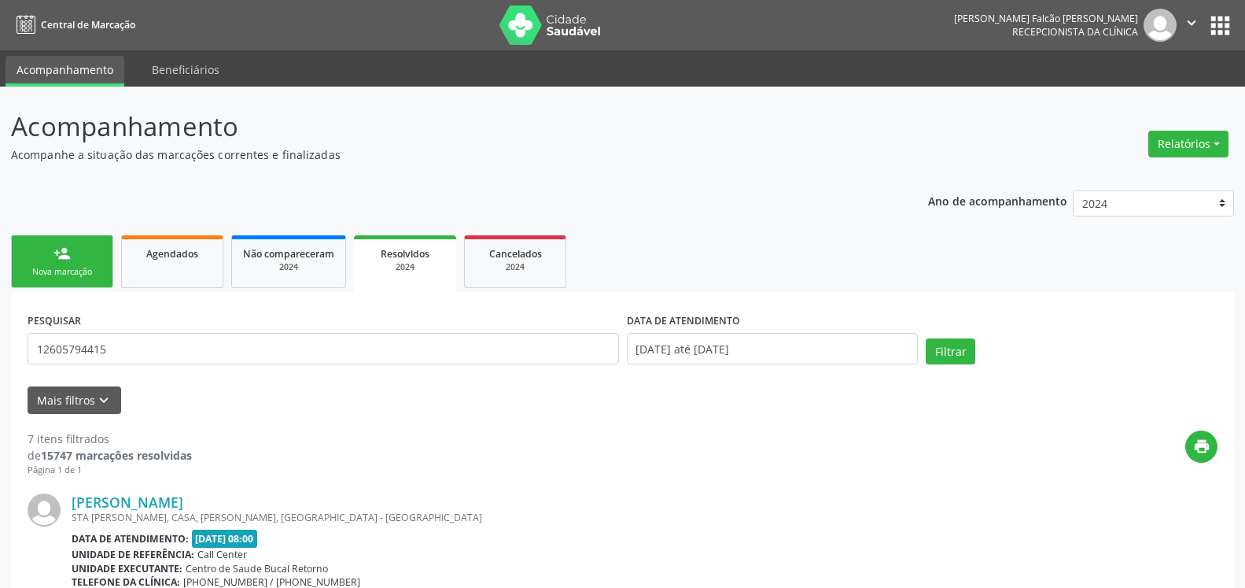
click at [72, 262] on link "person_add Nova marcação" at bounding box center [62, 261] width 102 height 53
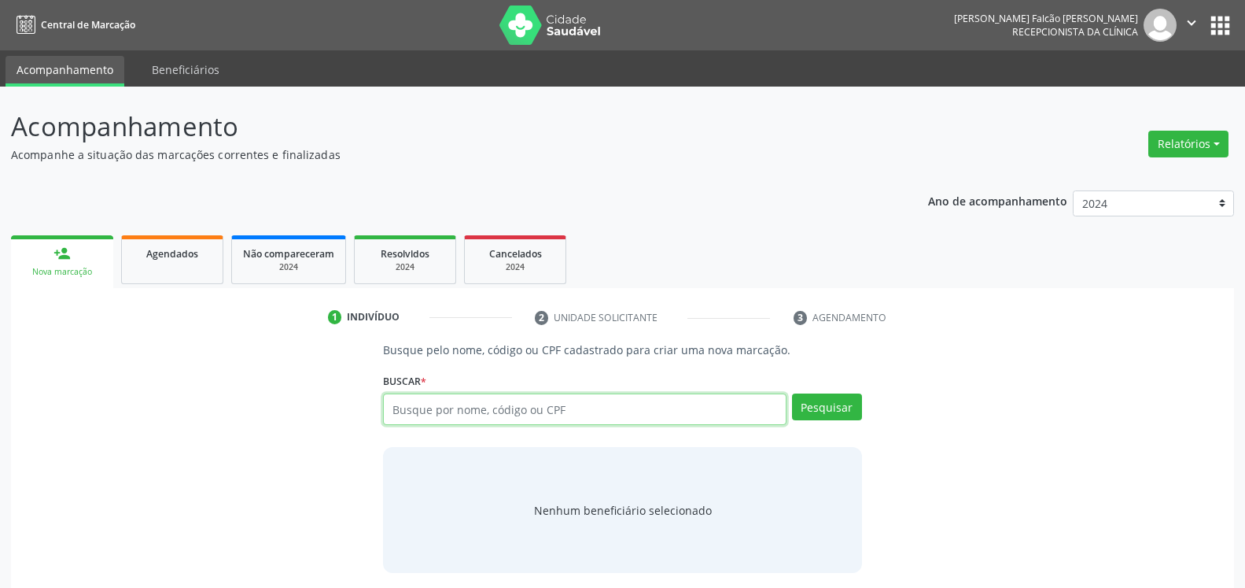
click at [517, 409] on input "text" at bounding box center [584, 408] width 403 height 31
type input "14172160425"
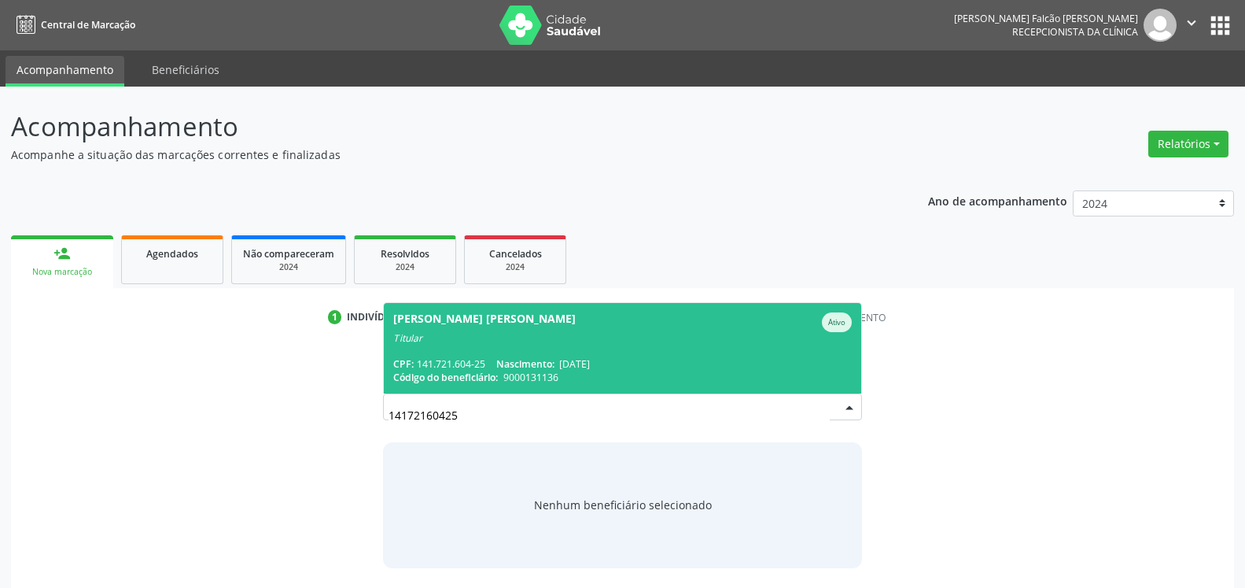
click at [467, 361] on div "CPF: 141.721.604-25 Nascimento: [DATE]" at bounding box center [622, 363] width 458 height 13
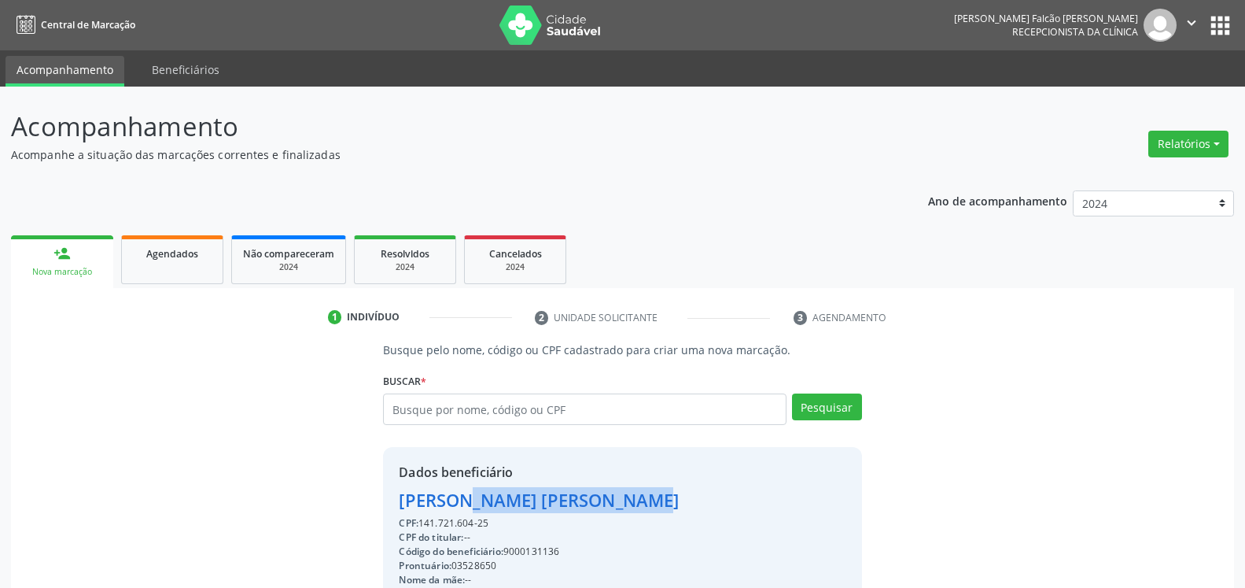
drag, startPoint x: 394, startPoint y: 500, endPoint x: 565, endPoint y: 498, distance: 170.7
click at [565, 498] on div "Dados beneficiário [PERSON_NAME] [PERSON_NAME] CPF: 141.721.604-25 CPF do titul…" at bounding box center [622, 598] width 478 height 302
copy div "[PERSON_NAME] [PERSON_NAME]"
click at [471, 413] on input "text" at bounding box center [584, 408] width 403 height 31
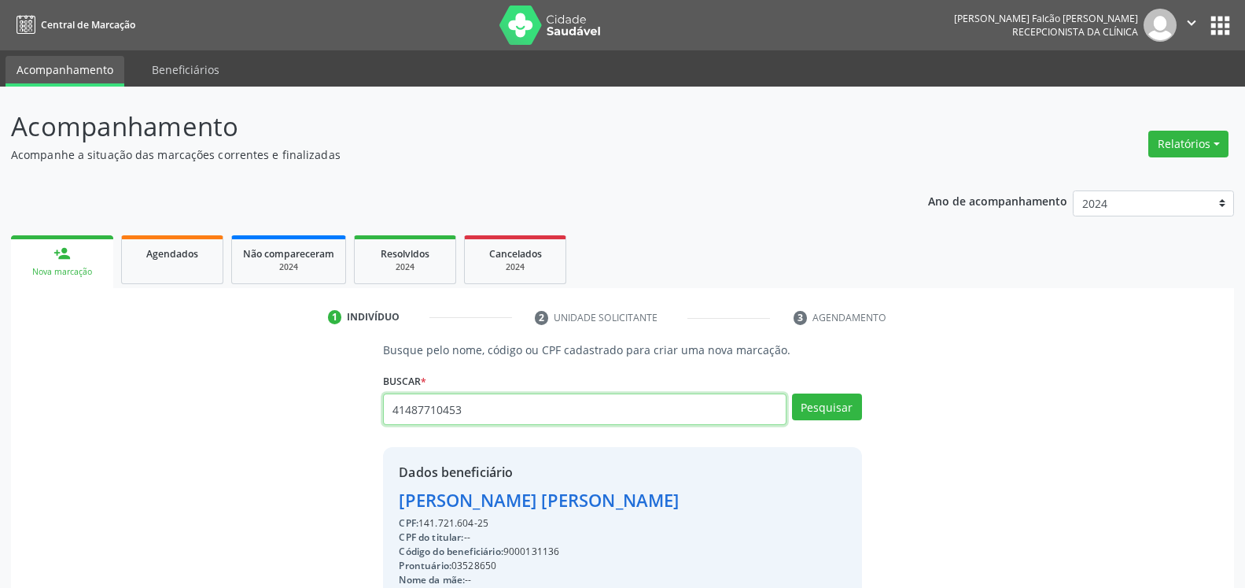
type input "41487710453"
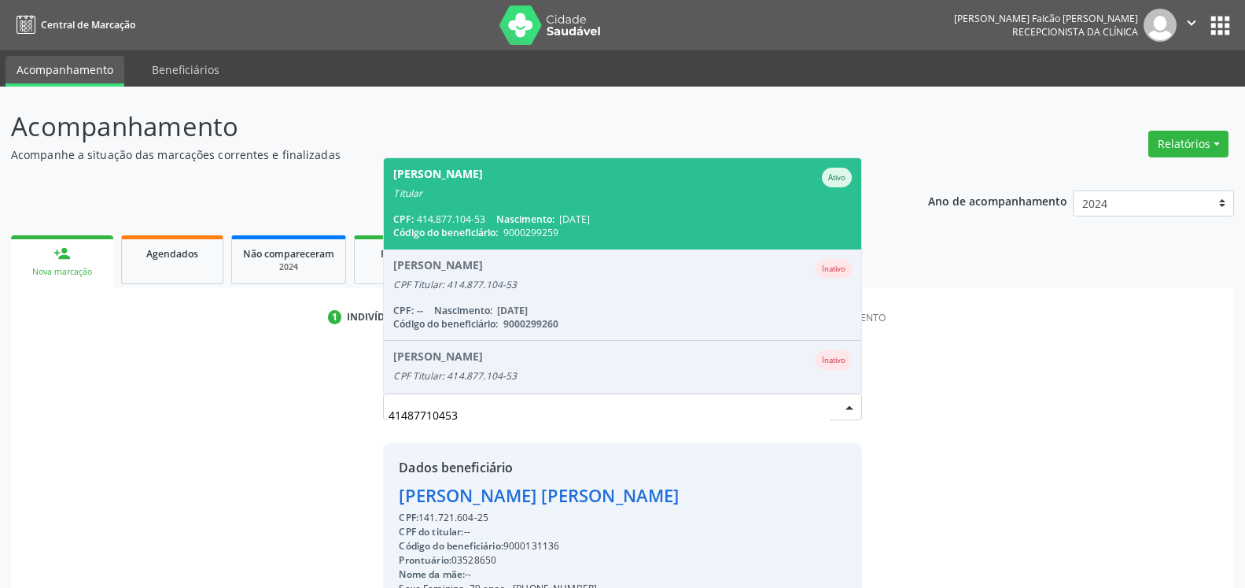
click at [552, 208] on span "[PERSON_NAME] Ativo Titular CPF: 414.877.104-53 Nascimento: [DATE] Código do be…" at bounding box center [622, 203] width 477 height 90
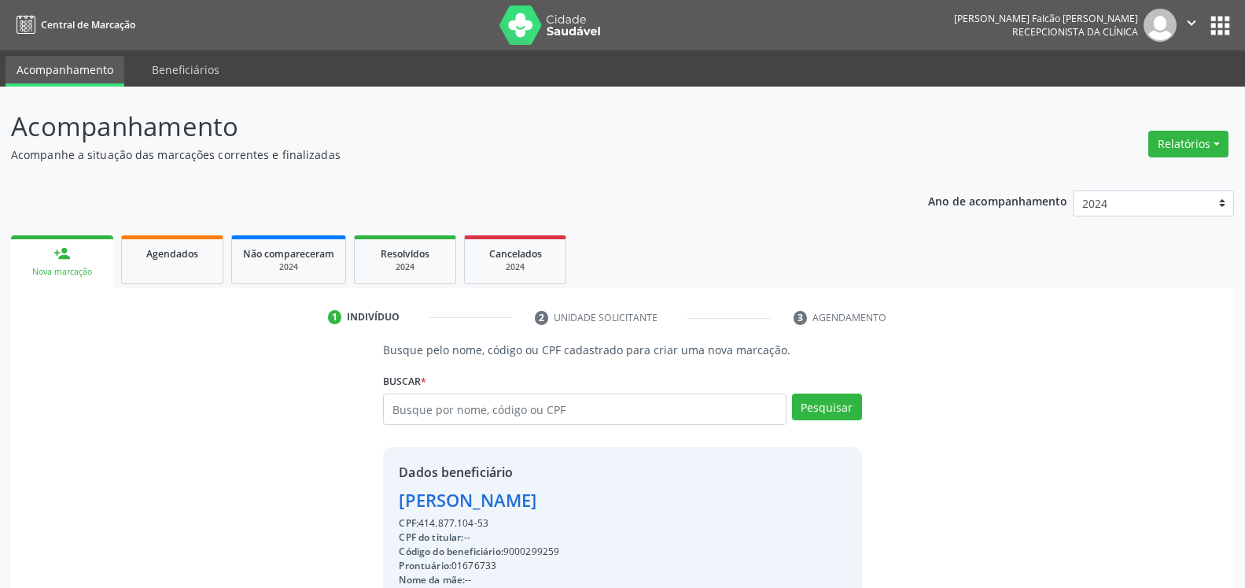
drag, startPoint x: 406, startPoint y: 504, endPoint x: 564, endPoint y: 508, distance: 158.2
click at [564, 508] on div "Dados beneficiário [PERSON_NAME] CPF: 414.877.104-53 CPF do titular: -- Código …" at bounding box center [622, 598] width 478 height 302
copy div "[PERSON_NAME]"
click at [485, 408] on input "text" at bounding box center [584, 408] width 403 height 31
type input "[PERSON_NAME] WAMDERLEY"
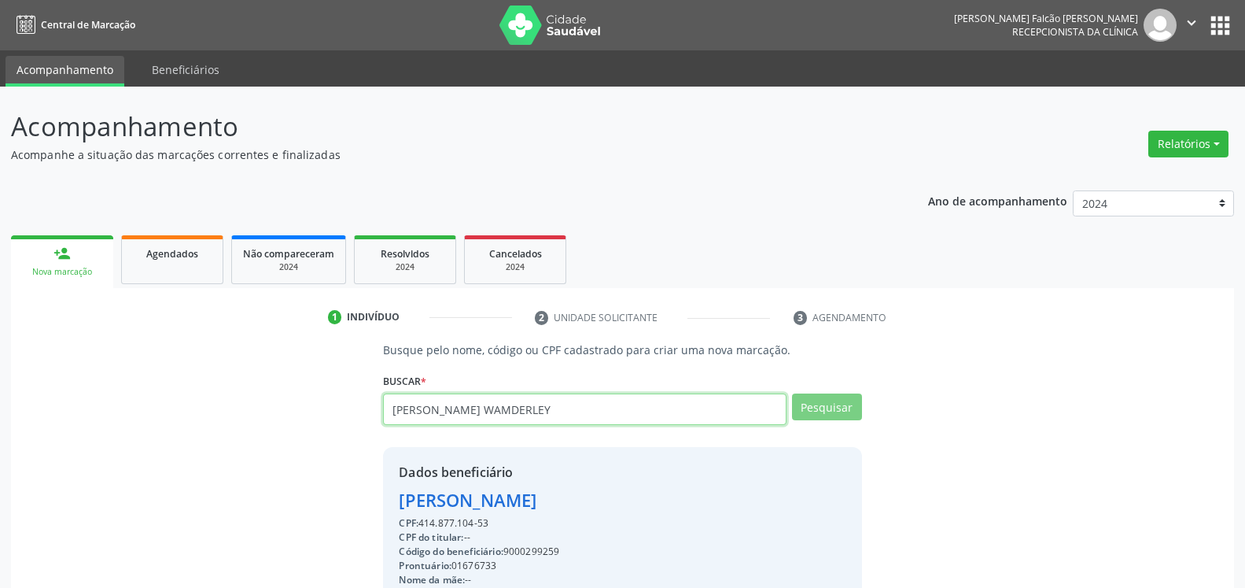
type input "[PERSON_NAME] WAMDERLEY"
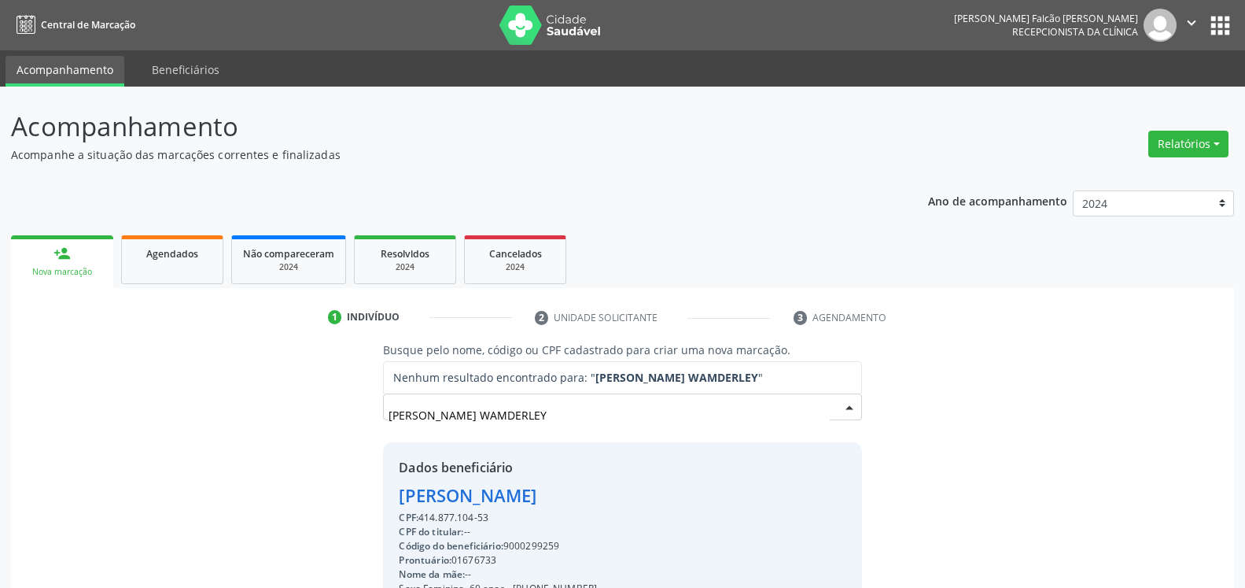
click at [472, 411] on input "[PERSON_NAME] WAMDERLEY" at bounding box center [609, 414] width 441 height 31
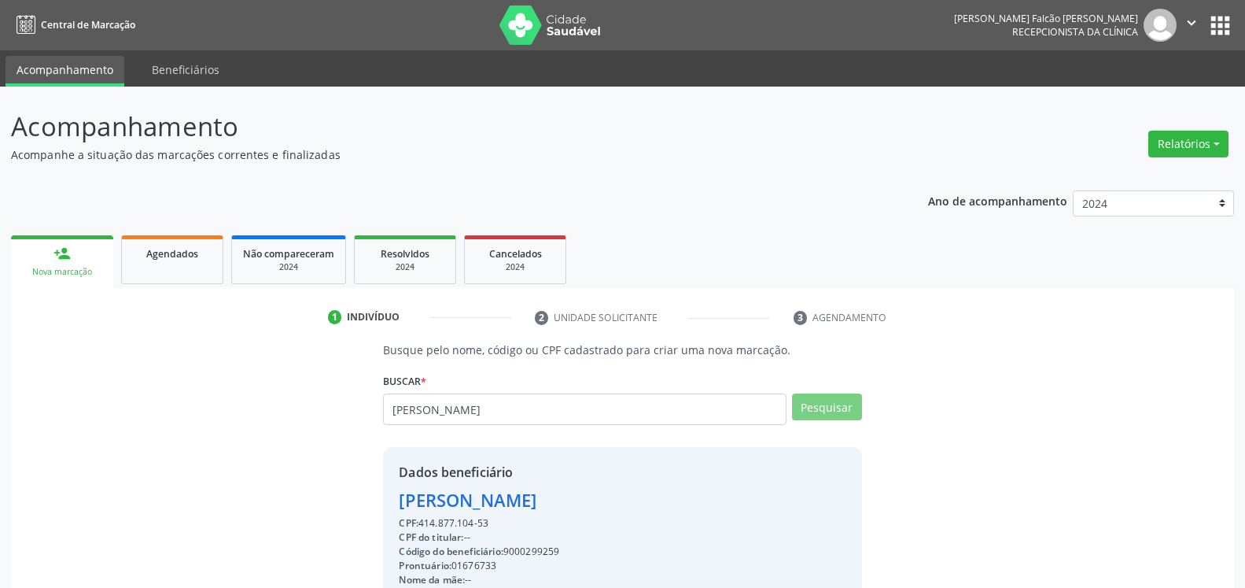
type input "[PERSON_NAME]"
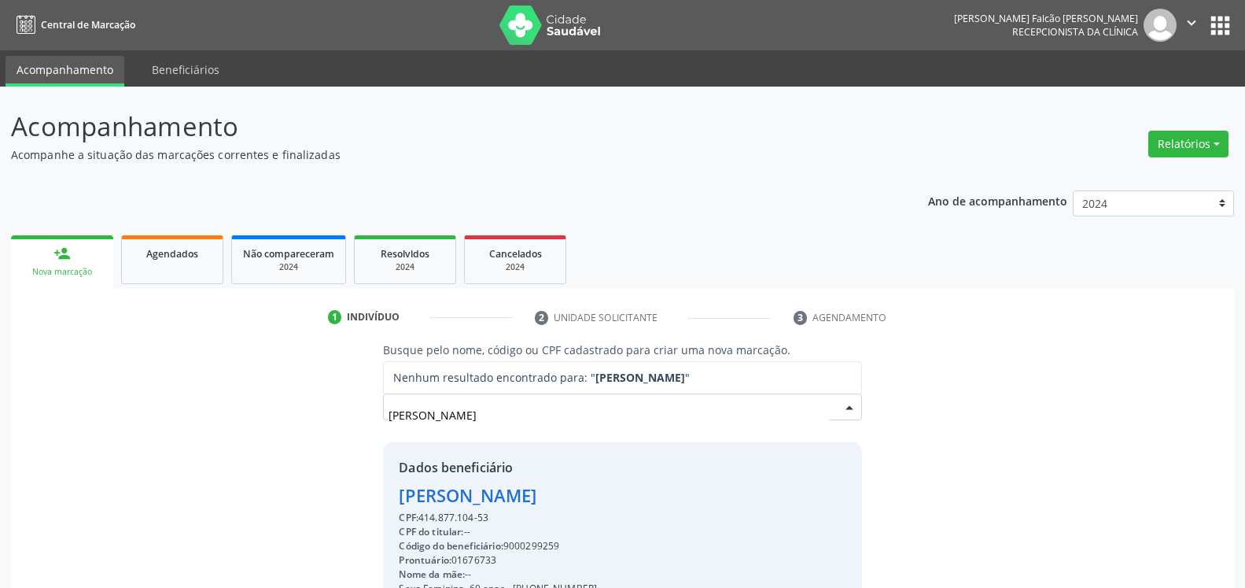
click at [463, 415] on input "[PERSON_NAME]" at bounding box center [609, 414] width 441 height 31
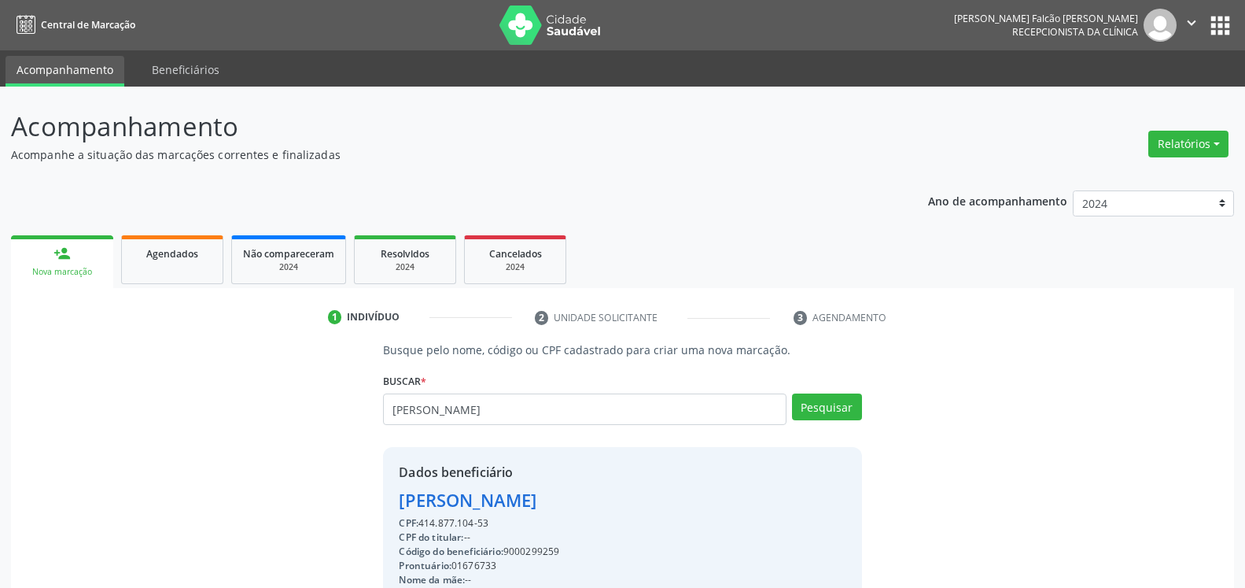
click at [464, 408] on input "[PERSON_NAME]" at bounding box center [584, 408] width 403 height 31
type input "[PERSON_NAME]"
click at [827, 407] on button "Pesquisar" at bounding box center [827, 406] width 70 height 27
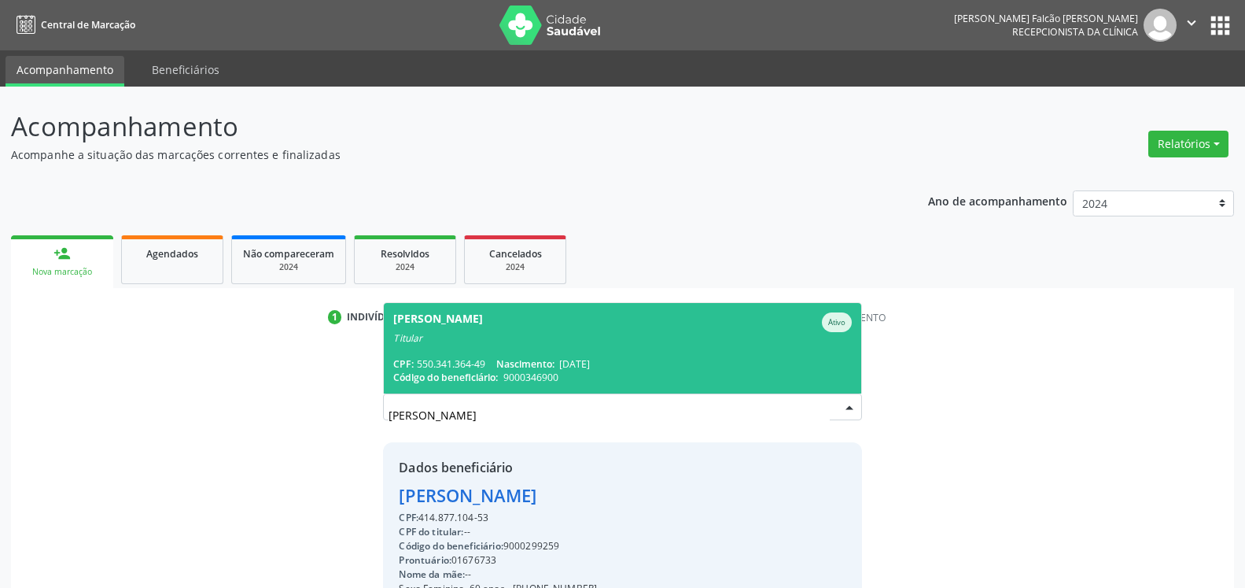
click at [529, 346] on span "[PERSON_NAME] Ativo Titular CPF: 550.341.364-49 Nascimento: [DATE] Código do be…" at bounding box center [622, 348] width 477 height 90
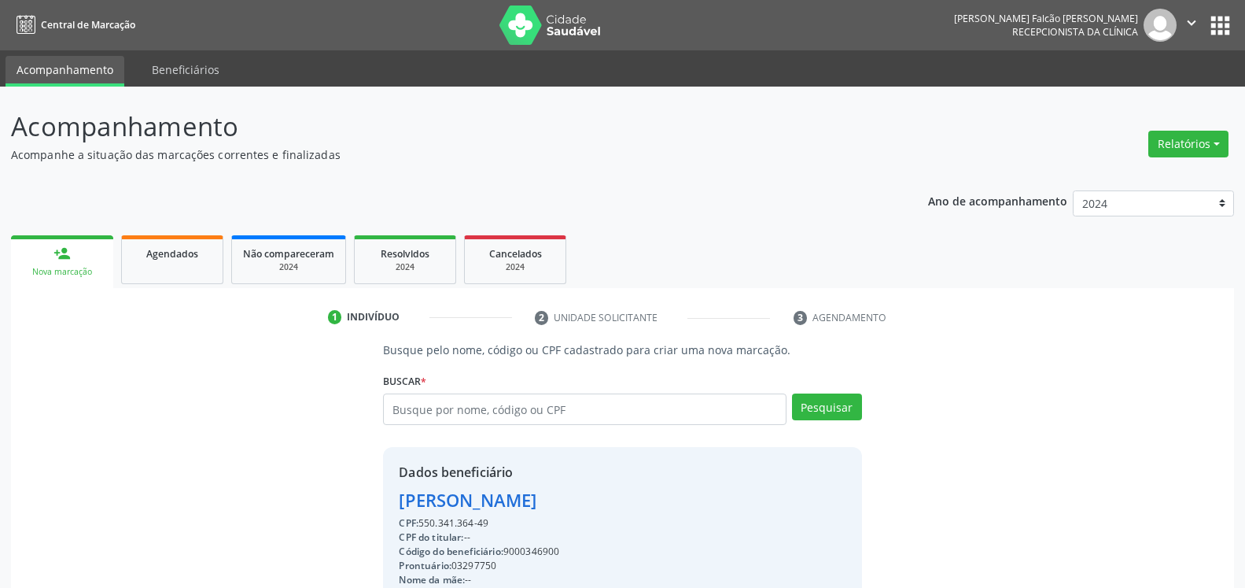
drag, startPoint x: 397, startPoint y: 499, endPoint x: 648, endPoint y: 507, distance: 251.9
click at [651, 507] on div "Dados beneficiário [PERSON_NAME] CPF: 550.341.364-49 CPF do titular: -- Código …" at bounding box center [622, 598] width 478 height 302
copy div "[PERSON_NAME]"
click at [548, 412] on input "text" at bounding box center [584, 408] width 403 height 31
type input "70554750406"
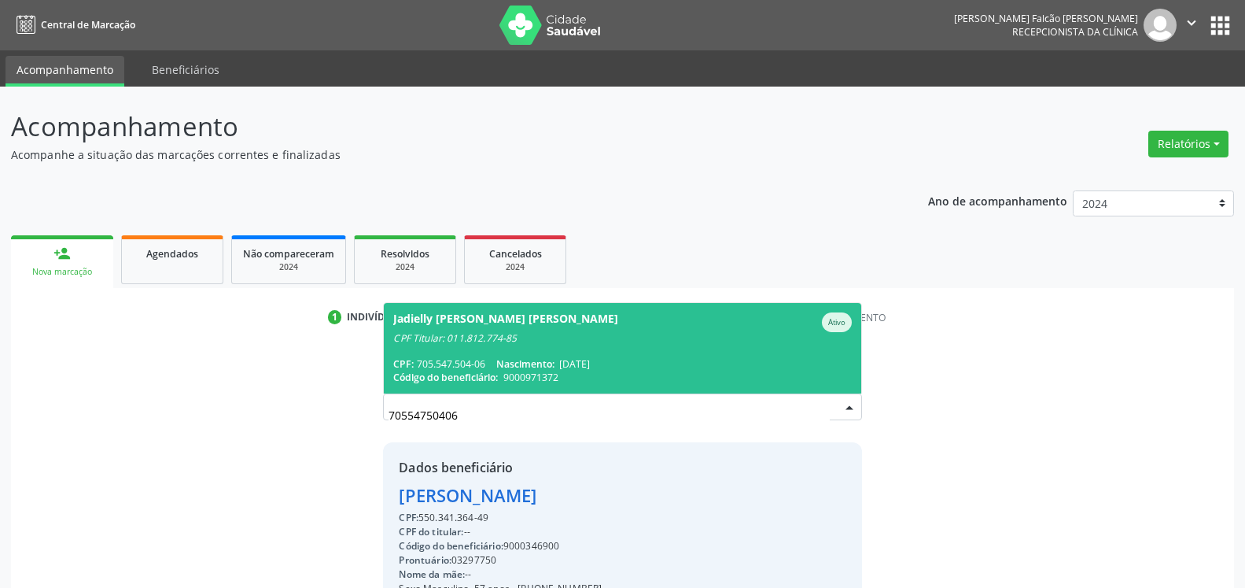
click at [502, 364] on span "Nascimento:" at bounding box center [525, 363] width 58 height 13
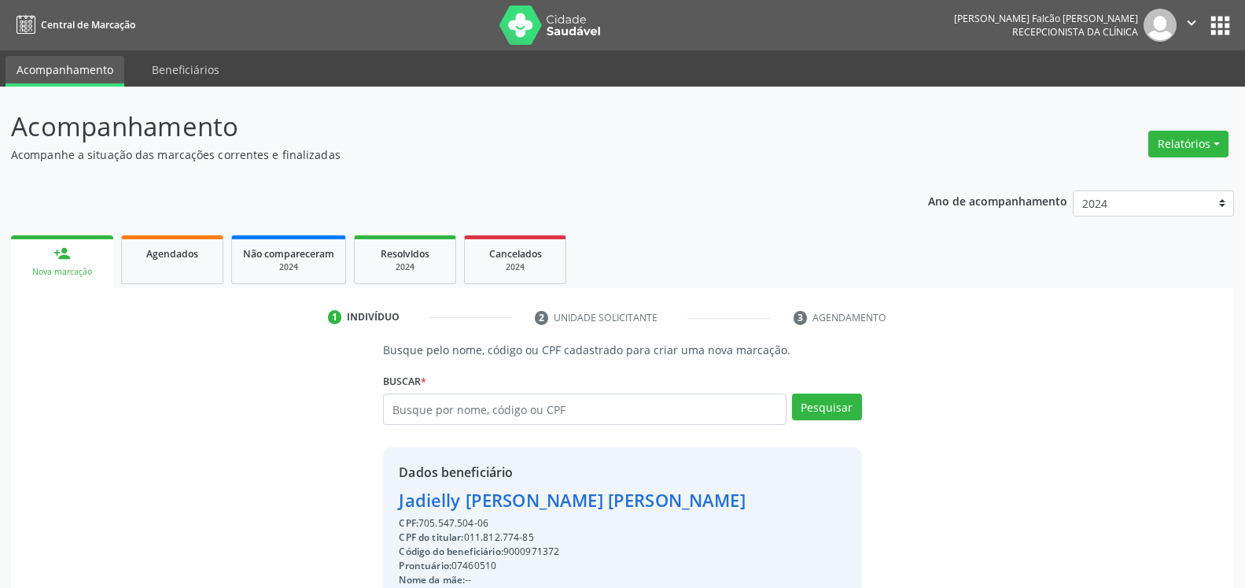
click at [404, 500] on div "Jadielly [PERSON_NAME] [PERSON_NAME]" at bounding box center [572, 500] width 346 height 26
drag, startPoint x: 395, startPoint y: 502, endPoint x: 651, endPoint y: 500, distance: 255.7
click at [651, 500] on div "Dados beneficiário Jadielly [PERSON_NAME] [PERSON_NAME] CPF: 705.547.504-06 CPF…" at bounding box center [622, 598] width 478 height 302
copy div "Jadielly [PERSON_NAME] [PERSON_NAME]"
click at [460, 402] on input "text" at bounding box center [584, 408] width 403 height 31
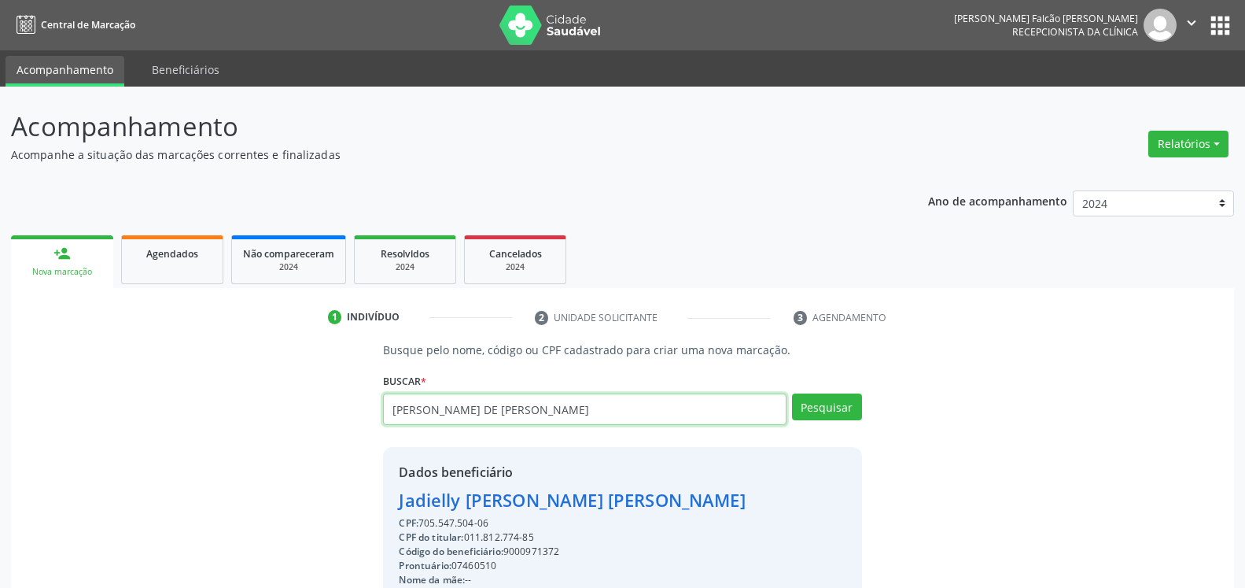
type input "[PERSON_NAME] DE [PERSON_NAME]"
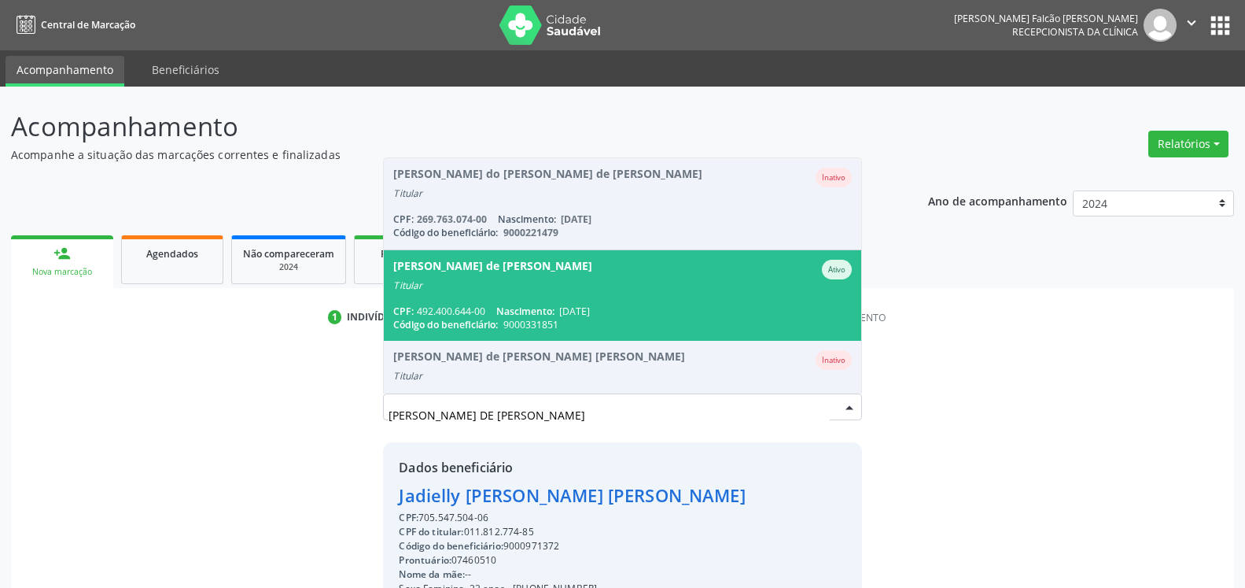
drag, startPoint x: 601, startPoint y: 531, endPoint x: 603, endPoint y: 518, distance: 12.8
click at [602, 530] on div "CPF do titular: 011.812.774-85" at bounding box center [572, 532] width 346 height 14
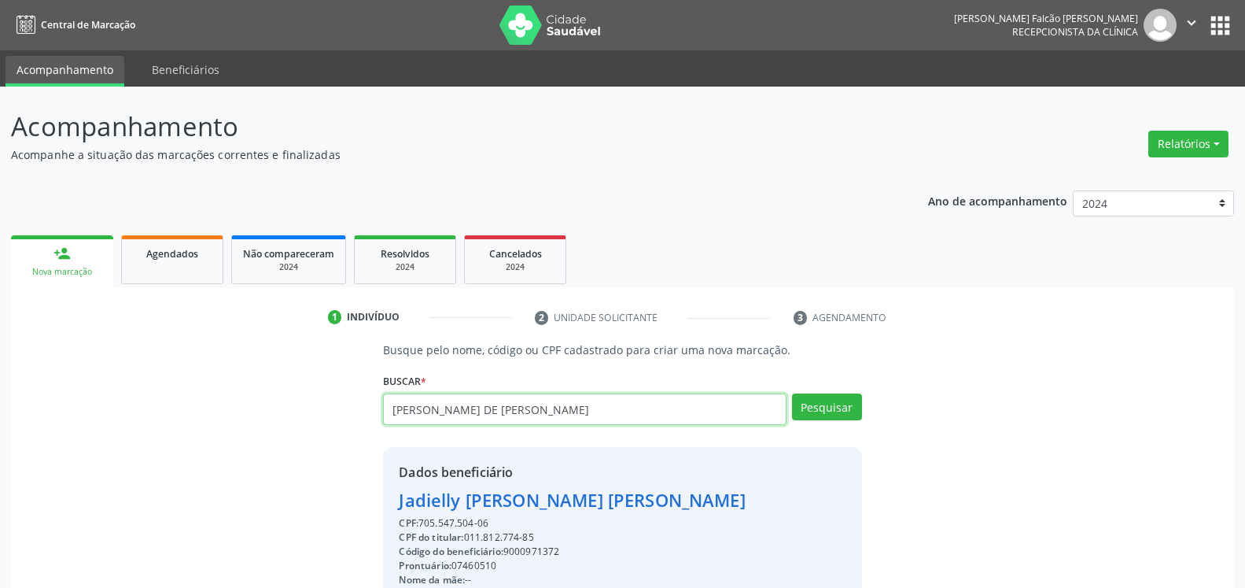
click at [555, 411] on input "[PERSON_NAME] DE [PERSON_NAME]" at bounding box center [584, 408] width 403 height 31
drag, startPoint x: 555, startPoint y: 411, endPoint x: 300, endPoint y: 465, distance: 260.6
click at [383, 406] on input "[PERSON_NAME] DE [PERSON_NAME]" at bounding box center [584, 408] width 403 height 31
type input "05446613465"
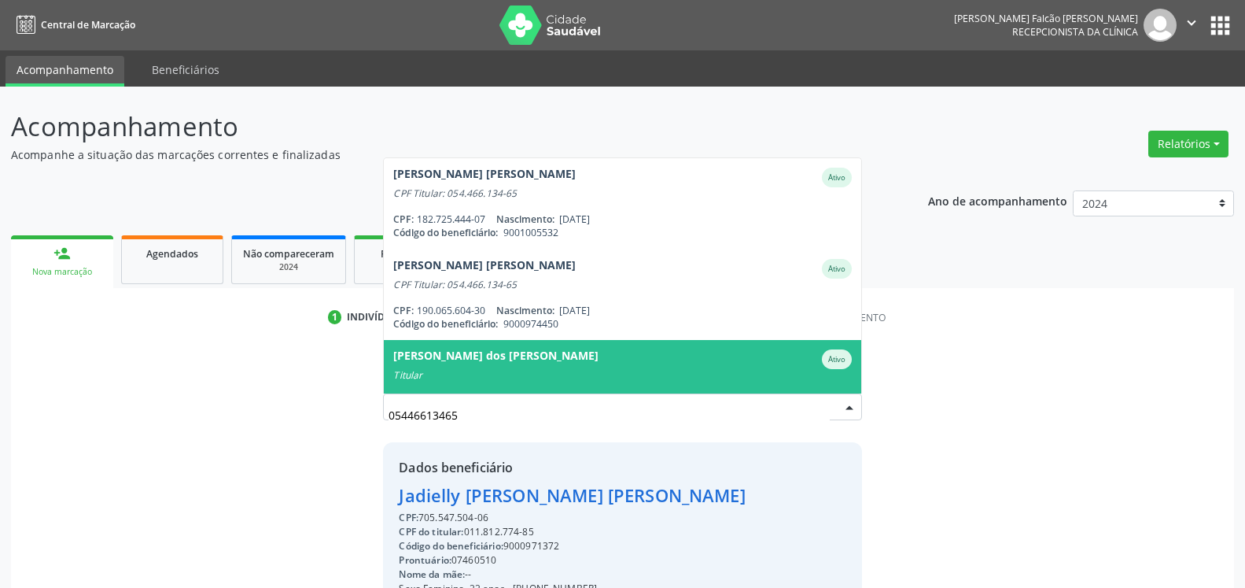
click at [467, 367] on div "[PERSON_NAME] dos [PERSON_NAME]" at bounding box center [495, 359] width 205 height 20
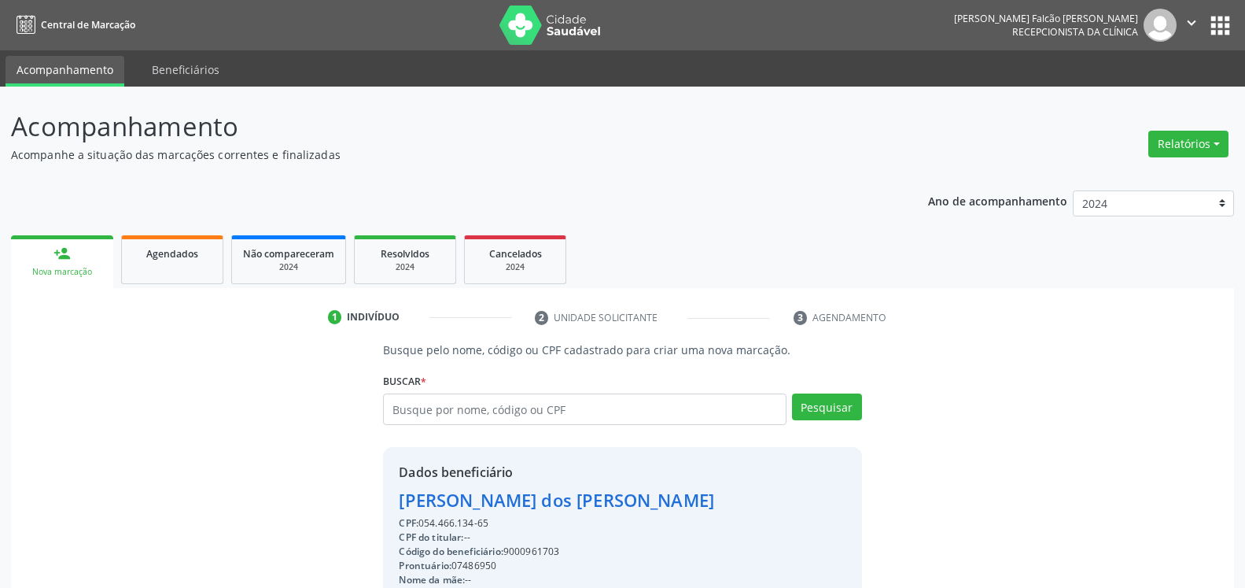
drag, startPoint x: 393, startPoint y: 501, endPoint x: 703, endPoint y: 500, distance: 310.8
click at [703, 500] on div "Dados beneficiário [PERSON_NAME] dos [PERSON_NAME] CPF: 054.466.134-65 CPF do t…" at bounding box center [622, 598] width 478 height 302
click at [509, 404] on input "text" at bounding box center [584, 408] width 403 height 31
type input "11166894487"
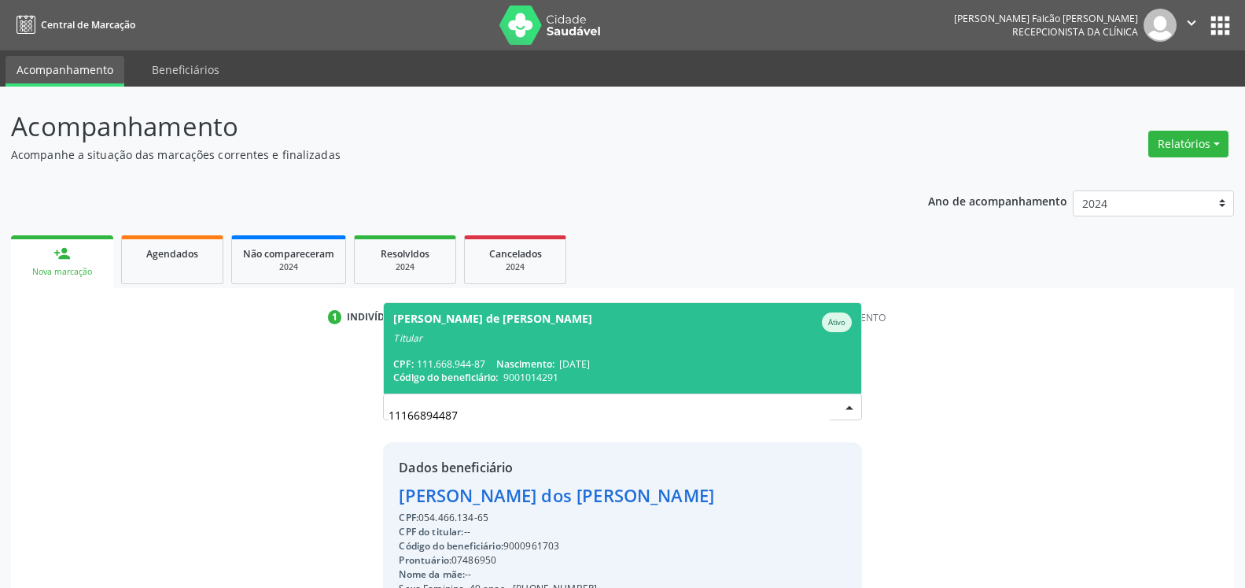
click at [478, 342] on div "Titular" at bounding box center [622, 338] width 458 height 13
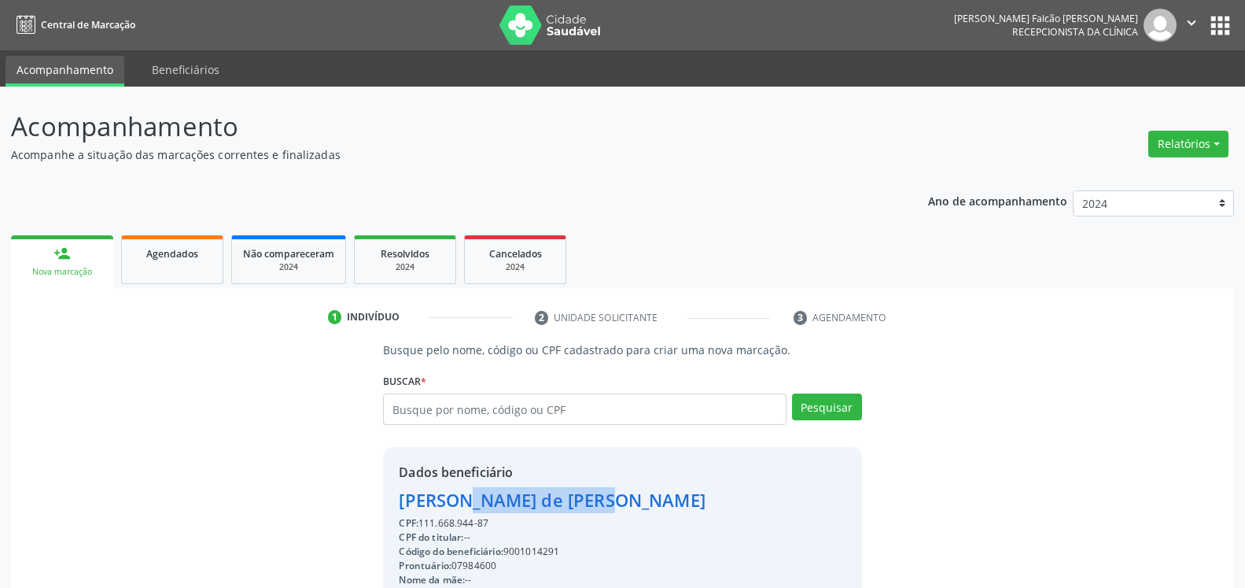
drag, startPoint x: 395, startPoint y: 503, endPoint x: 520, endPoint y: 500, distance: 125.1
click at [520, 500] on div "Dados beneficiário [PERSON_NAME] de [PERSON_NAME] CPF: 111.668.944-87 CPF do ti…" at bounding box center [622, 598] width 478 height 302
click at [1189, 144] on button "Relatórios" at bounding box center [1189, 144] width 80 height 27
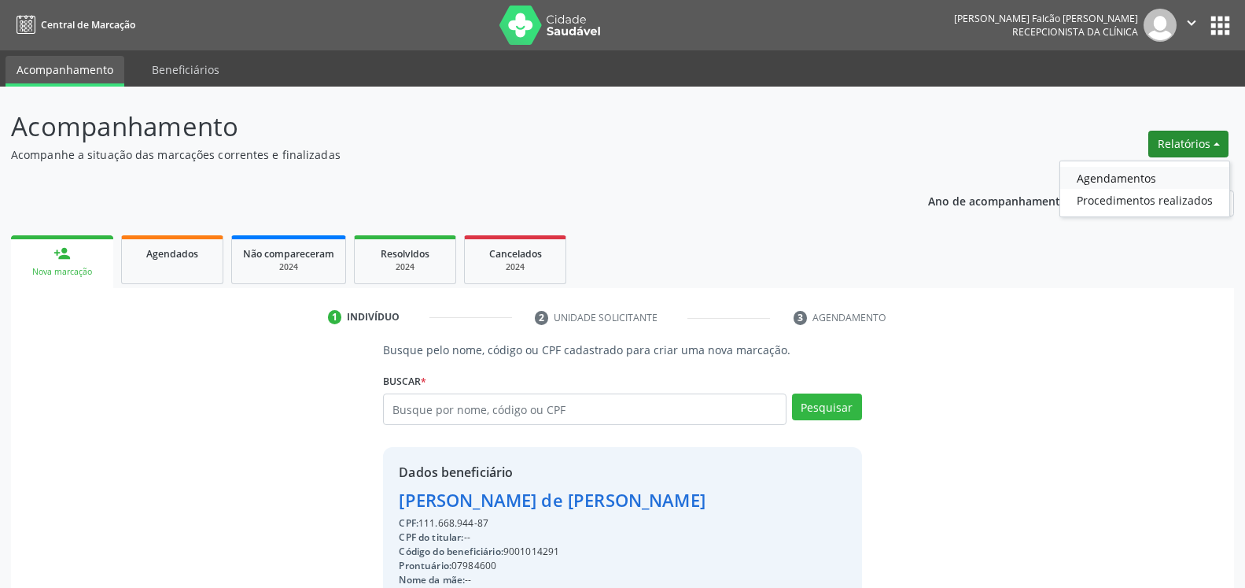
click at [1116, 179] on link "Agendamentos" at bounding box center [1145, 178] width 169 height 22
select select "7"
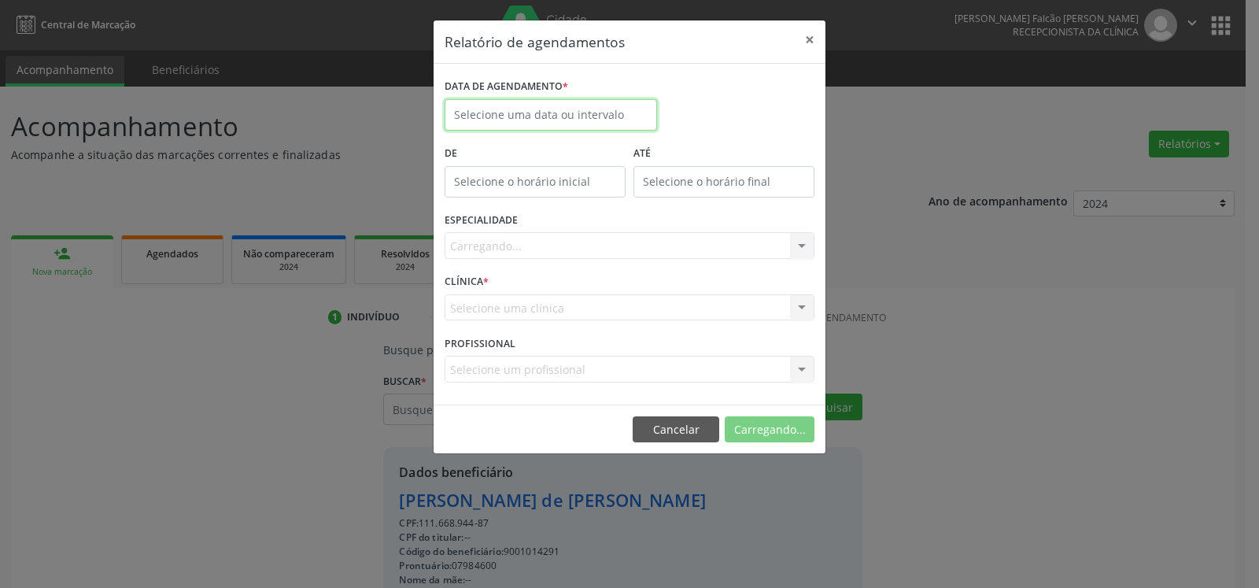
drag, startPoint x: 600, startPoint y: 106, endPoint x: 592, endPoint y: 110, distance: 9.5
click at [592, 110] on input "text" at bounding box center [551, 114] width 212 height 31
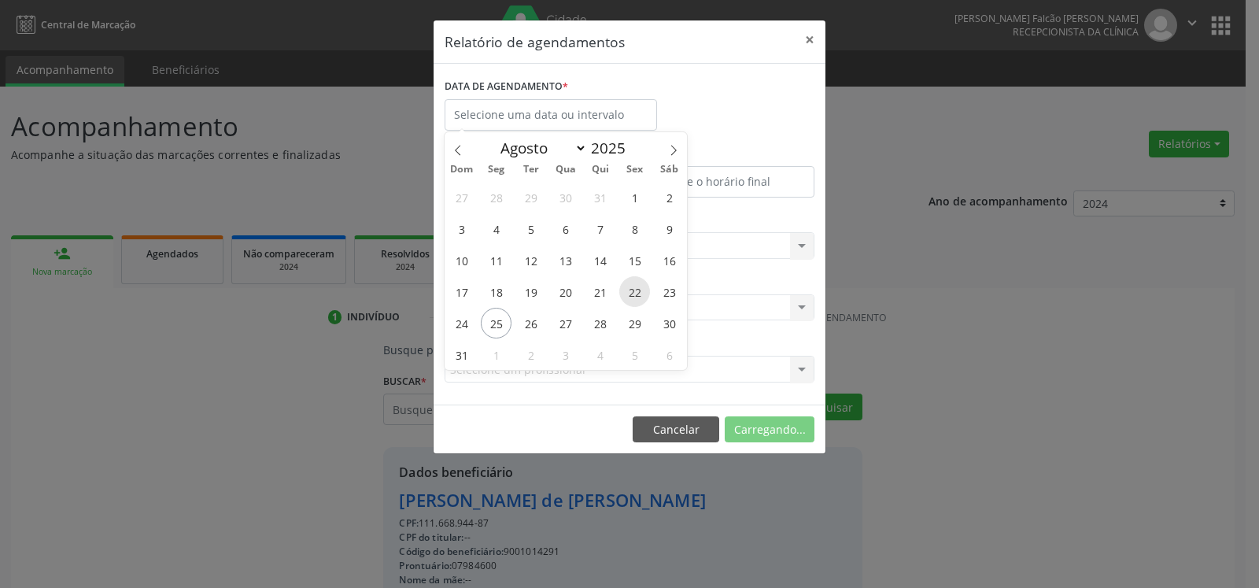
click at [636, 292] on span "22" at bounding box center [634, 291] width 31 height 31
type input "[DATE]"
click at [636, 292] on span "22" at bounding box center [634, 291] width 31 height 31
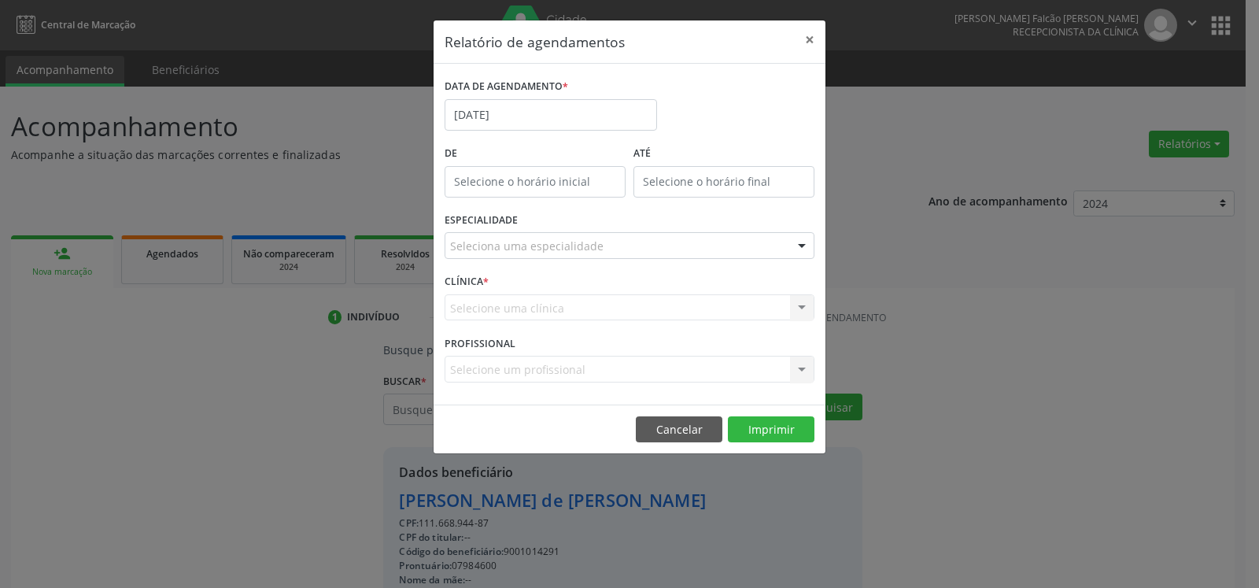
click at [613, 244] on div "Seleciona uma especialidade" at bounding box center [630, 245] width 370 height 27
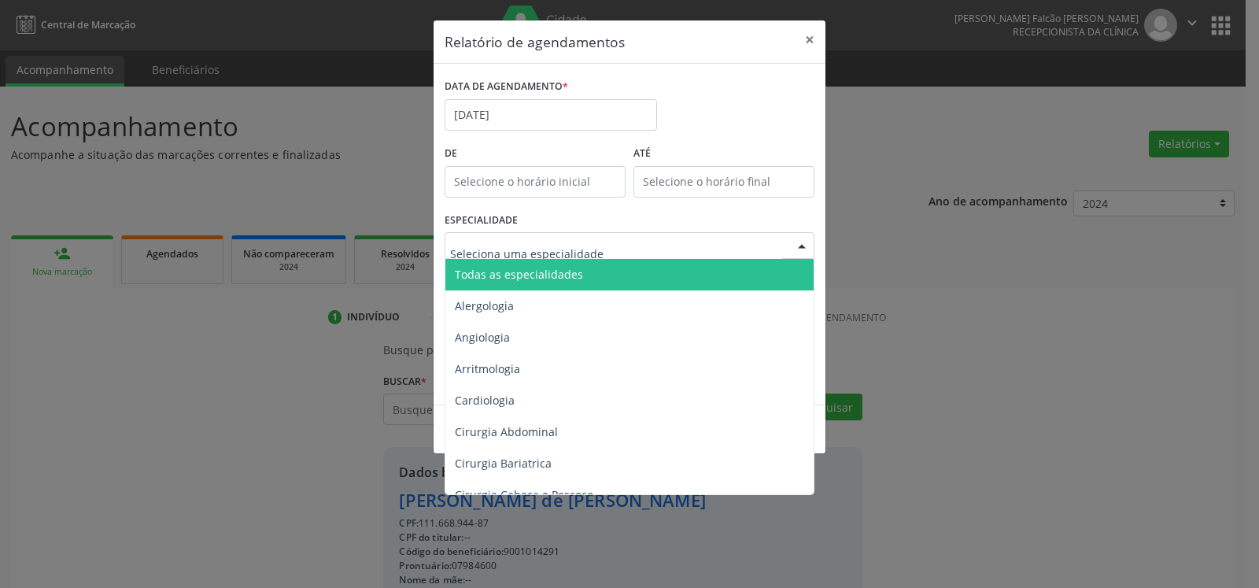
click at [618, 282] on span "Todas as especialidades" at bounding box center [630, 274] width 371 height 31
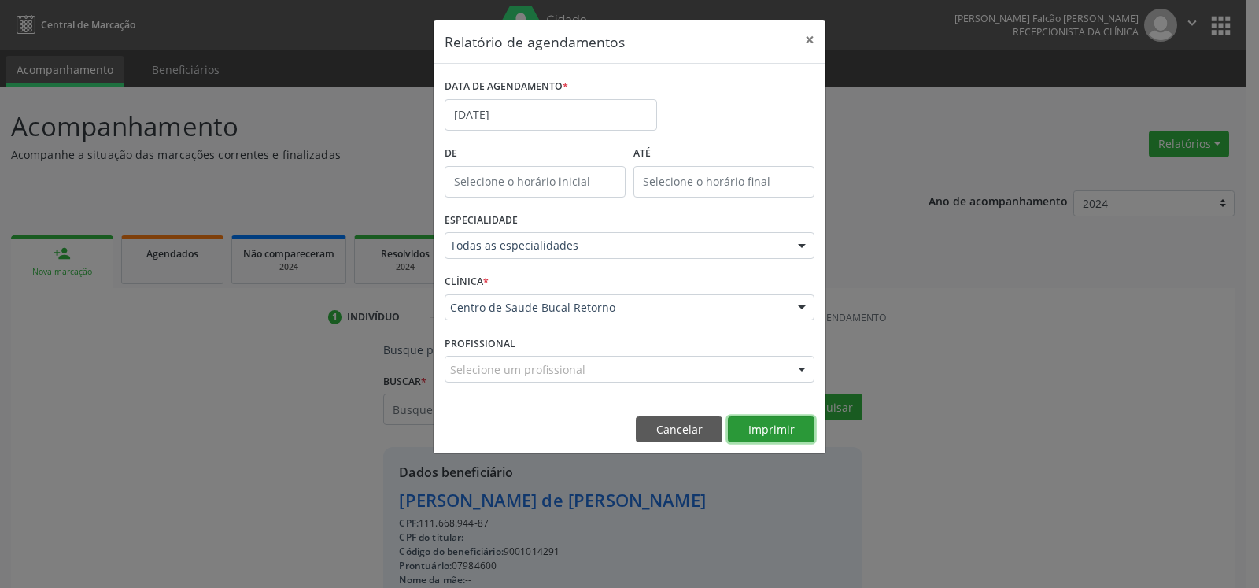
click at [768, 428] on button "Imprimir" at bounding box center [771, 429] width 87 height 27
click at [806, 35] on button "×" at bounding box center [809, 39] width 31 height 39
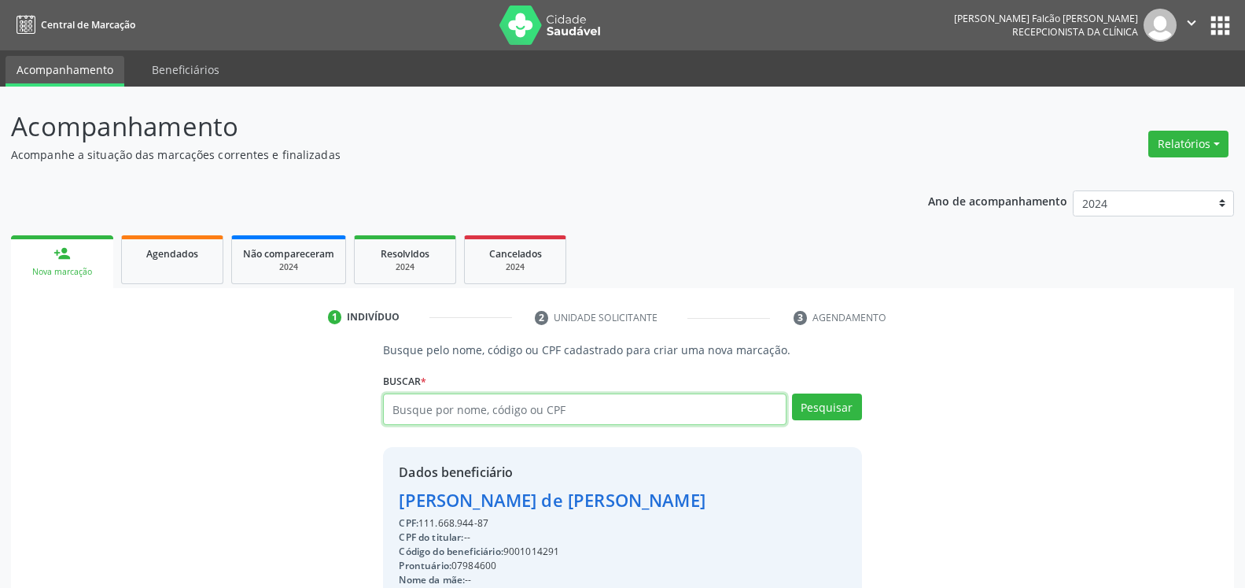
click at [484, 415] on input "text" at bounding box center [584, 408] width 403 height 31
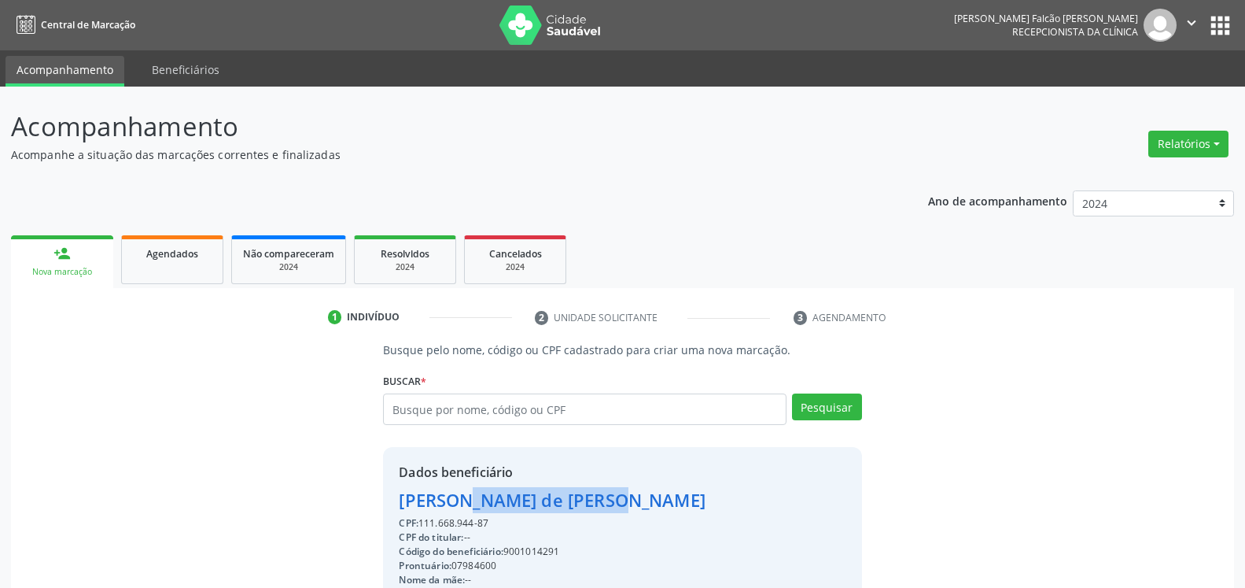
drag, startPoint x: 398, startPoint y: 505, endPoint x: 526, endPoint y: 503, distance: 128.3
click at [526, 503] on div "Dados beneficiário [PERSON_NAME] de [PERSON_NAME] CPF: 111.668.944-87 CPF do ti…" at bounding box center [622, 598] width 478 height 302
click at [517, 404] on input "text" at bounding box center [584, 408] width 403 height 31
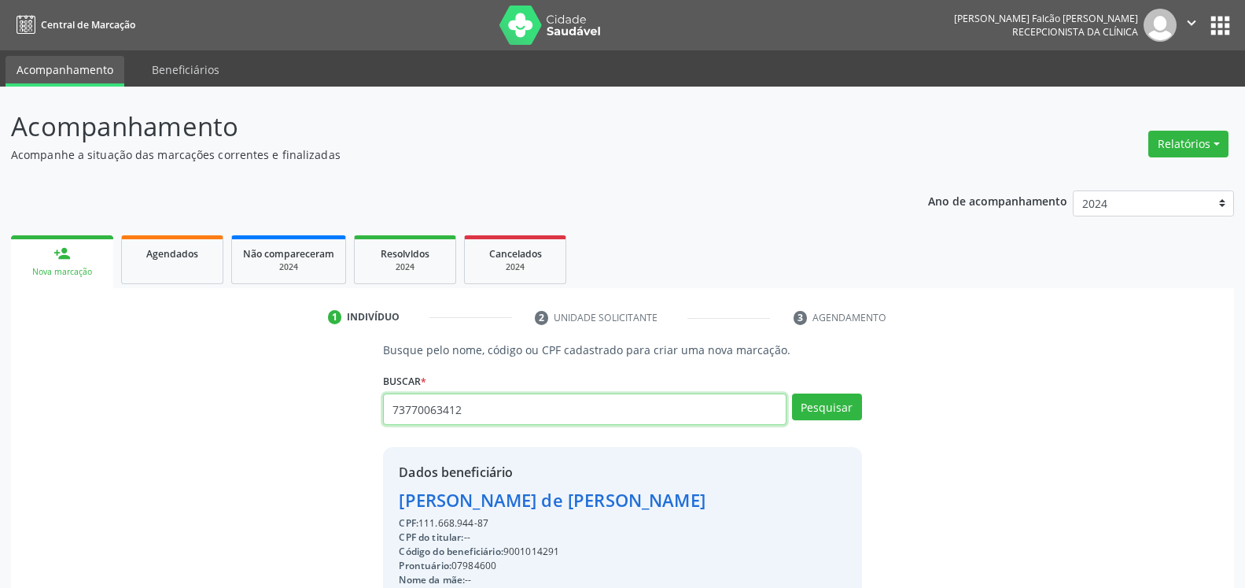
type input "73770063412"
type input "7"
type input "[PERSON_NAME]"
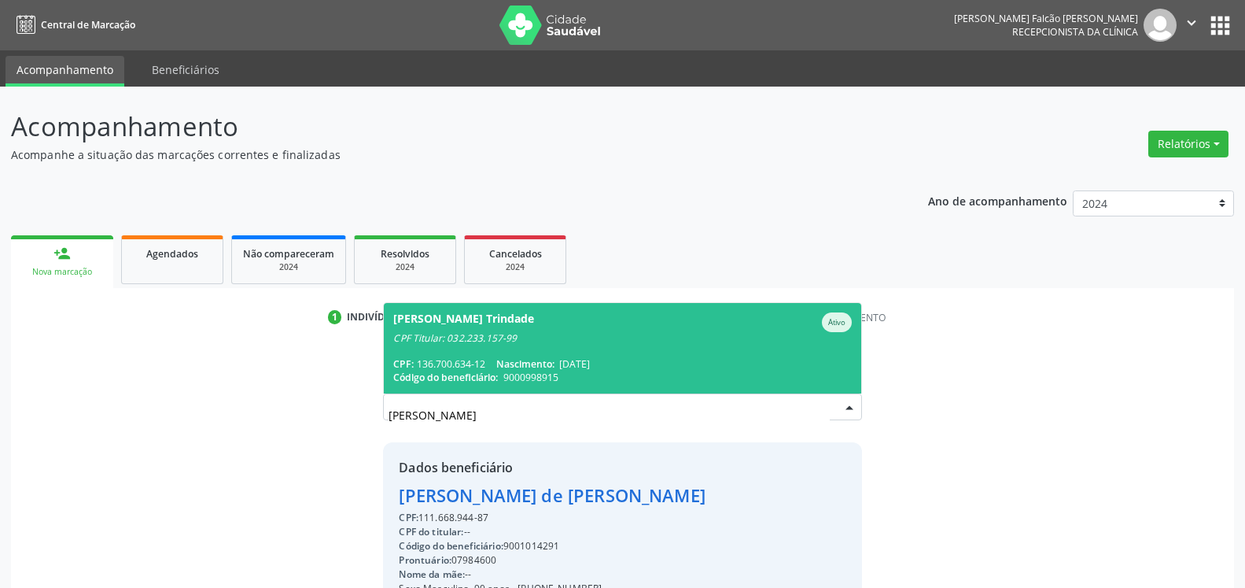
click at [488, 330] on div "[PERSON_NAME] Trindade" at bounding box center [463, 322] width 141 height 20
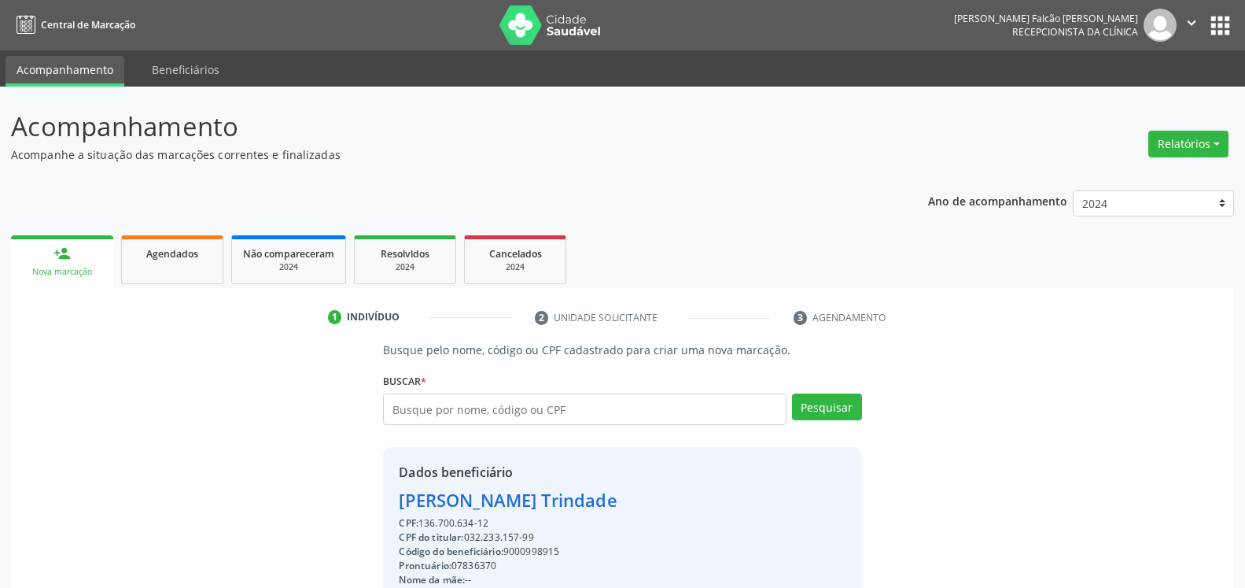
drag, startPoint x: 402, startPoint y: 495, endPoint x: 618, endPoint y: 507, distance: 215.9
click at [618, 507] on div "Dados beneficiário Pietra Mourelhe Trindade CPF: 136.700.634-12 CPF do titular:…" at bounding box center [622, 598] width 478 height 302
click at [493, 409] on input "text" at bounding box center [584, 408] width 403 height 31
type input "04179508122"
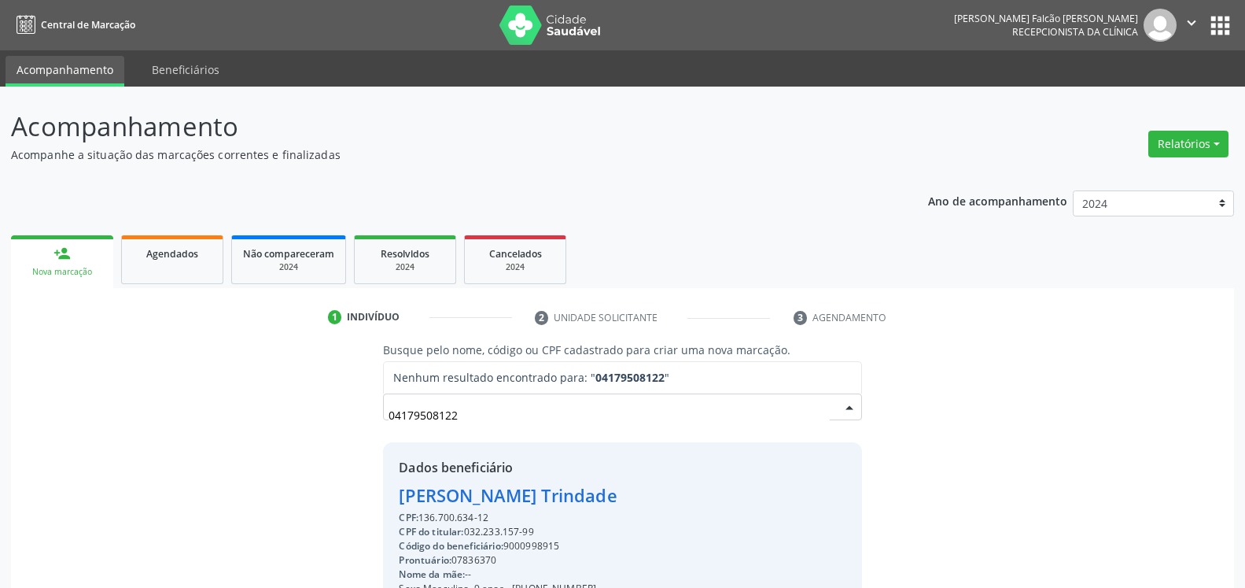
drag, startPoint x: 491, startPoint y: 412, endPoint x: 301, endPoint y: 423, distance: 189.9
click at [389, 423] on input "04179508122" at bounding box center [609, 414] width 441 height 31
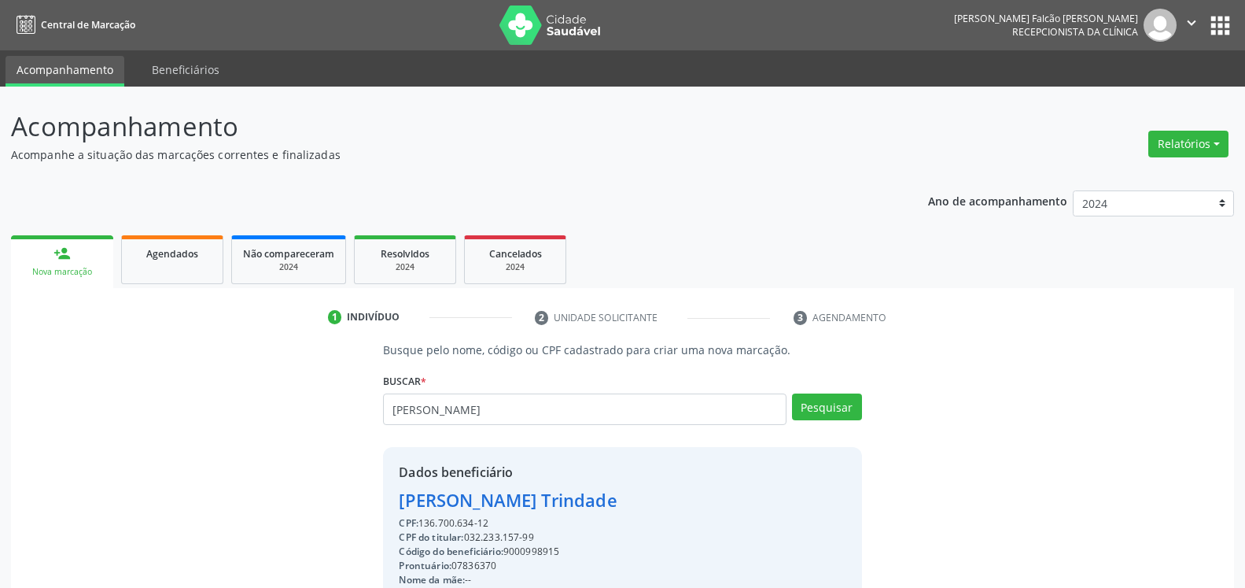
type input "[PERSON_NAME]"
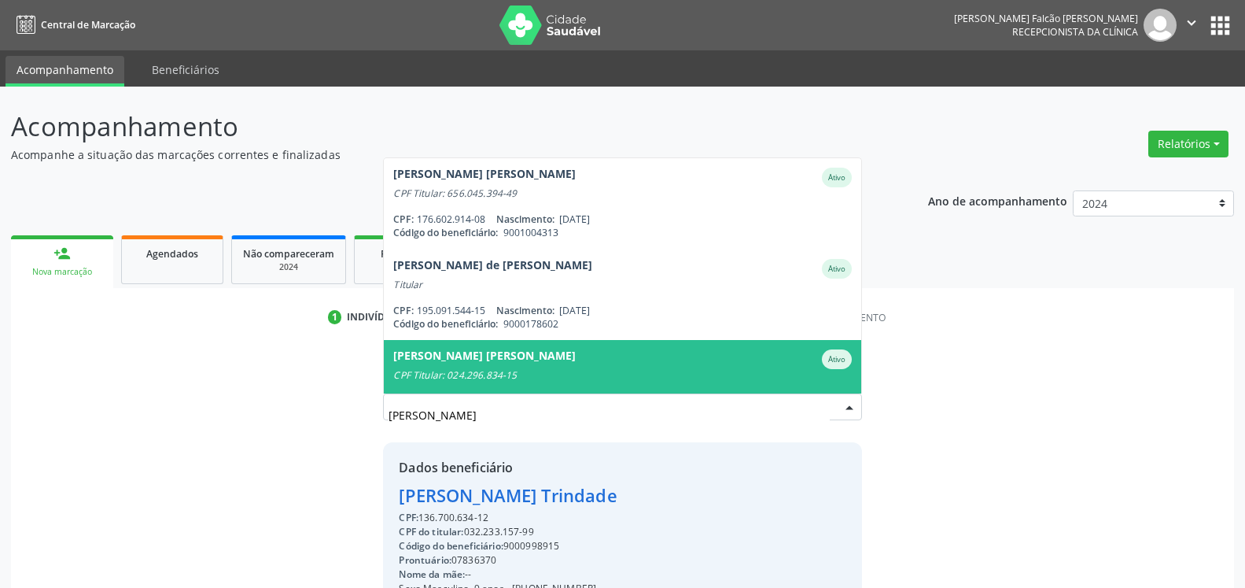
click at [539, 363] on div "[PERSON_NAME] [PERSON_NAME]" at bounding box center [484, 359] width 183 height 20
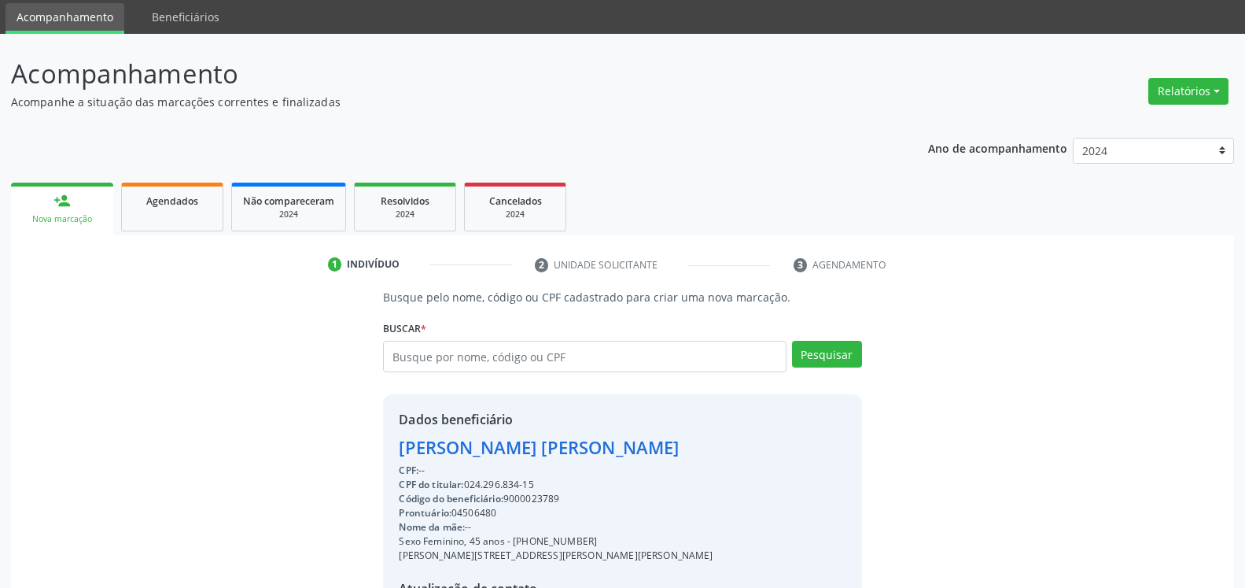
scroll to position [160, 0]
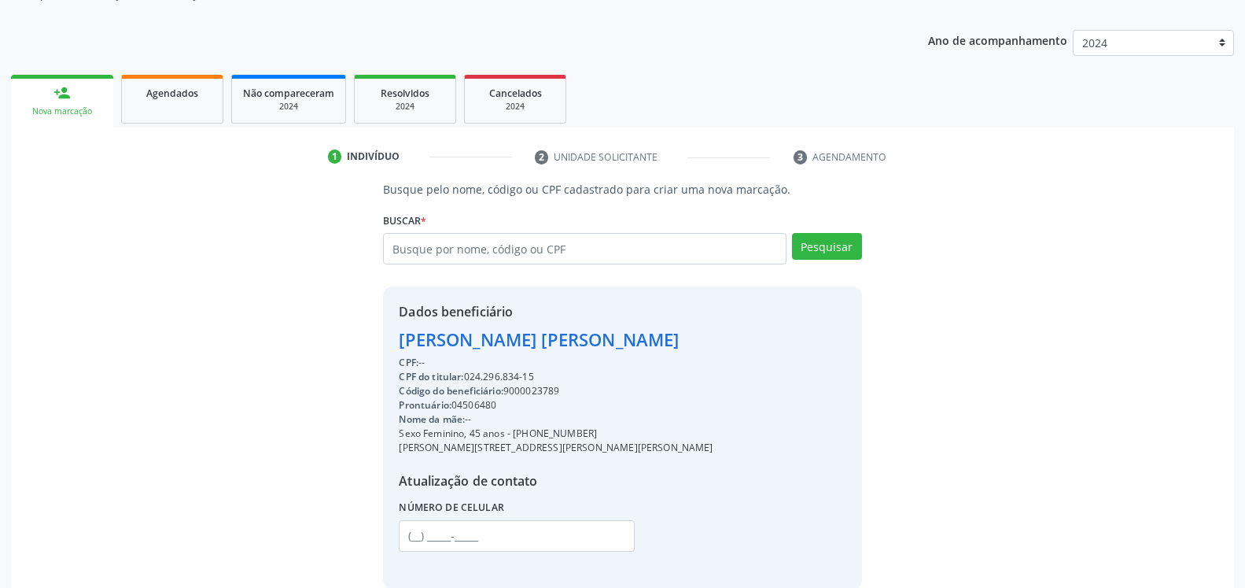
drag, startPoint x: 393, startPoint y: 341, endPoint x: 642, endPoint y: 342, distance: 249.4
click at [642, 342] on div "Dados beneficiário [PERSON_NAME] [PERSON_NAME] CPF: -- CPF do titular: 024.296.…" at bounding box center [622, 437] width 478 height 302
